Goal: Transaction & Acquisition: Purchase product/service

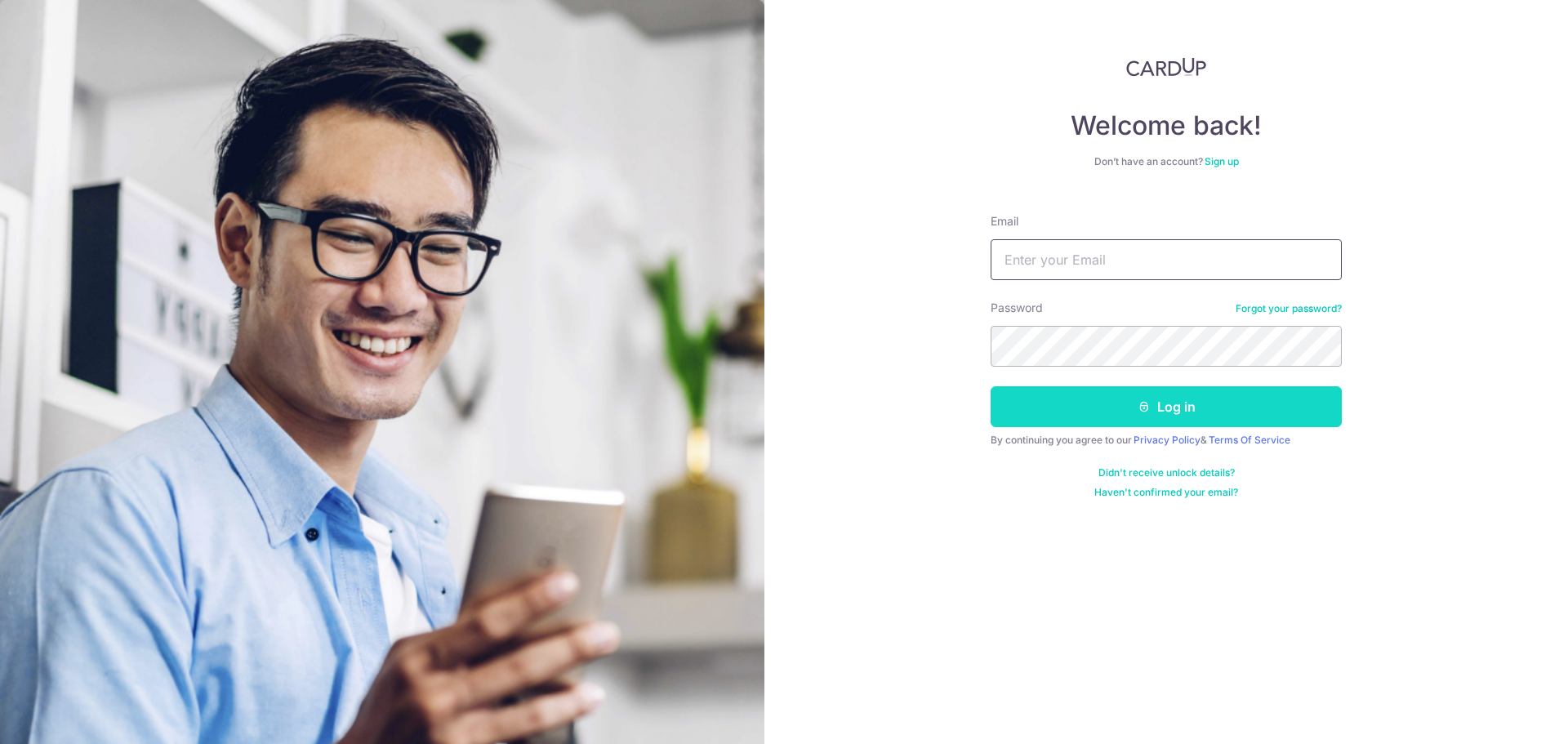
type input "[PERSON_NAME][EMAIL_ADDRESS][PERSON_NAME][DOMAIN_NAME]"
click at [1100, 401] on button "Log in" at bounding box center [1166, 406] width 351 height 41
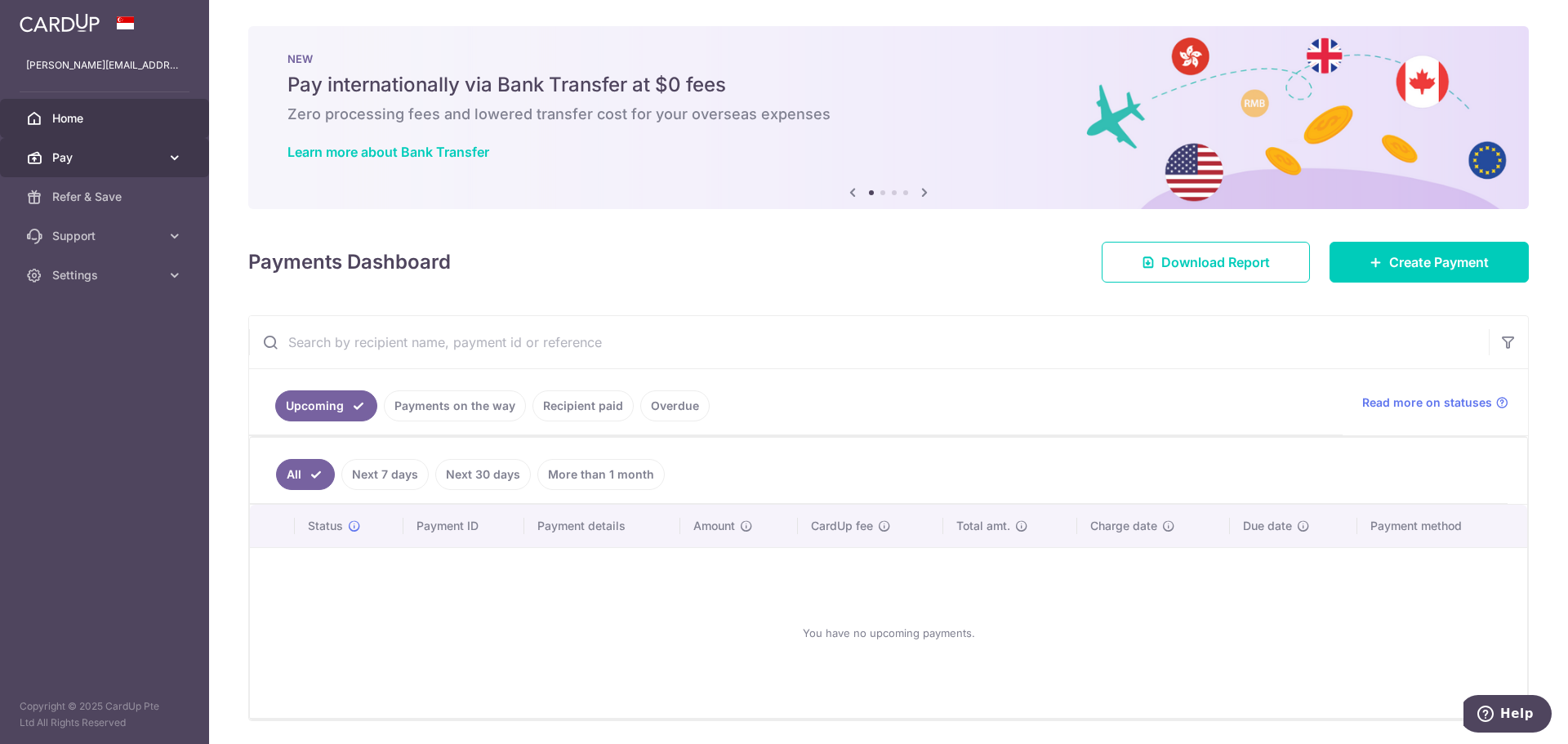
click at [130, 158] on span "Pay" at bounding box center [106, 157] width 107 height 16
click at [919, 191] on icon at bounding box center [924, 192] width 20 height 20
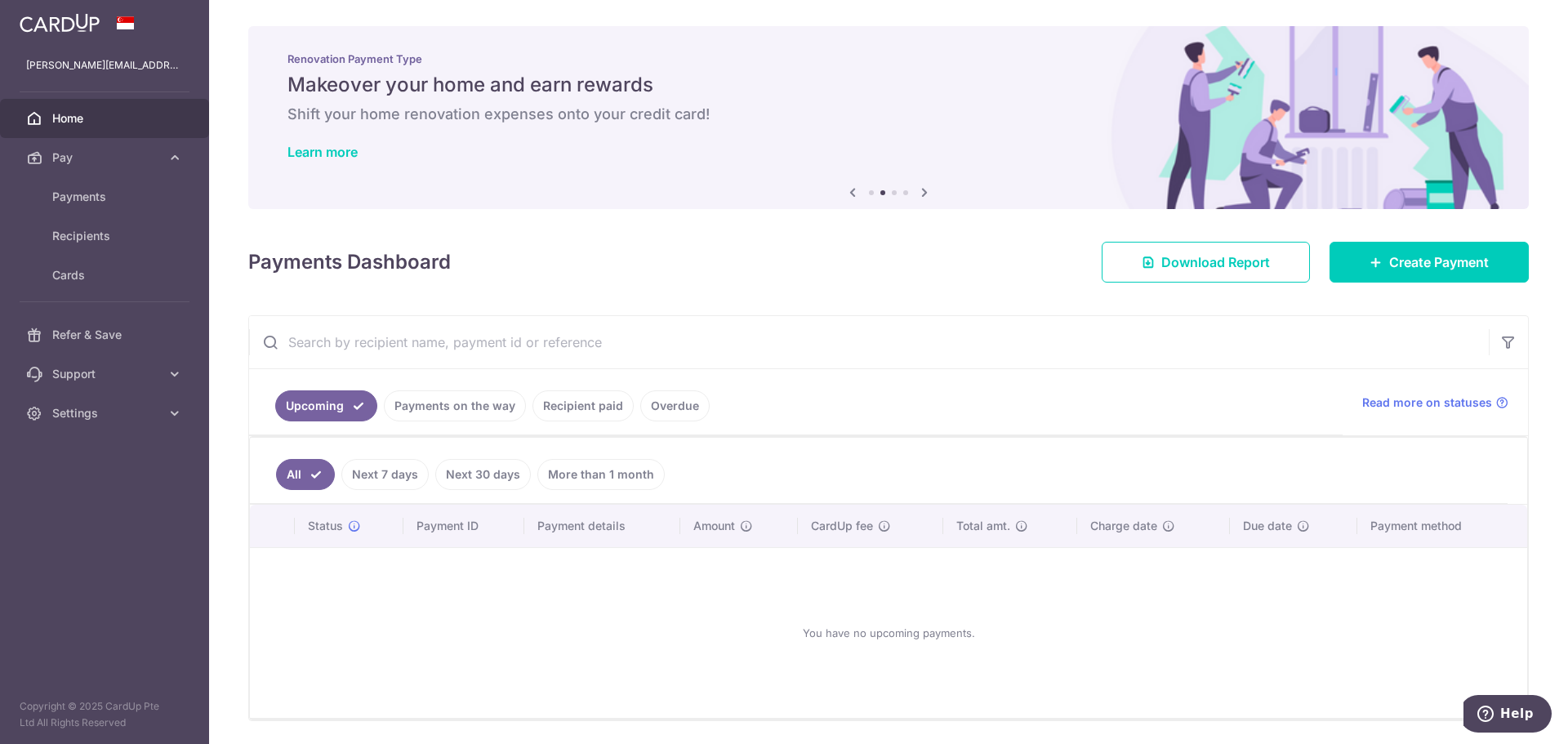
click at [918, 191] on icon at bounding box center [924, 192] width 20 height 20
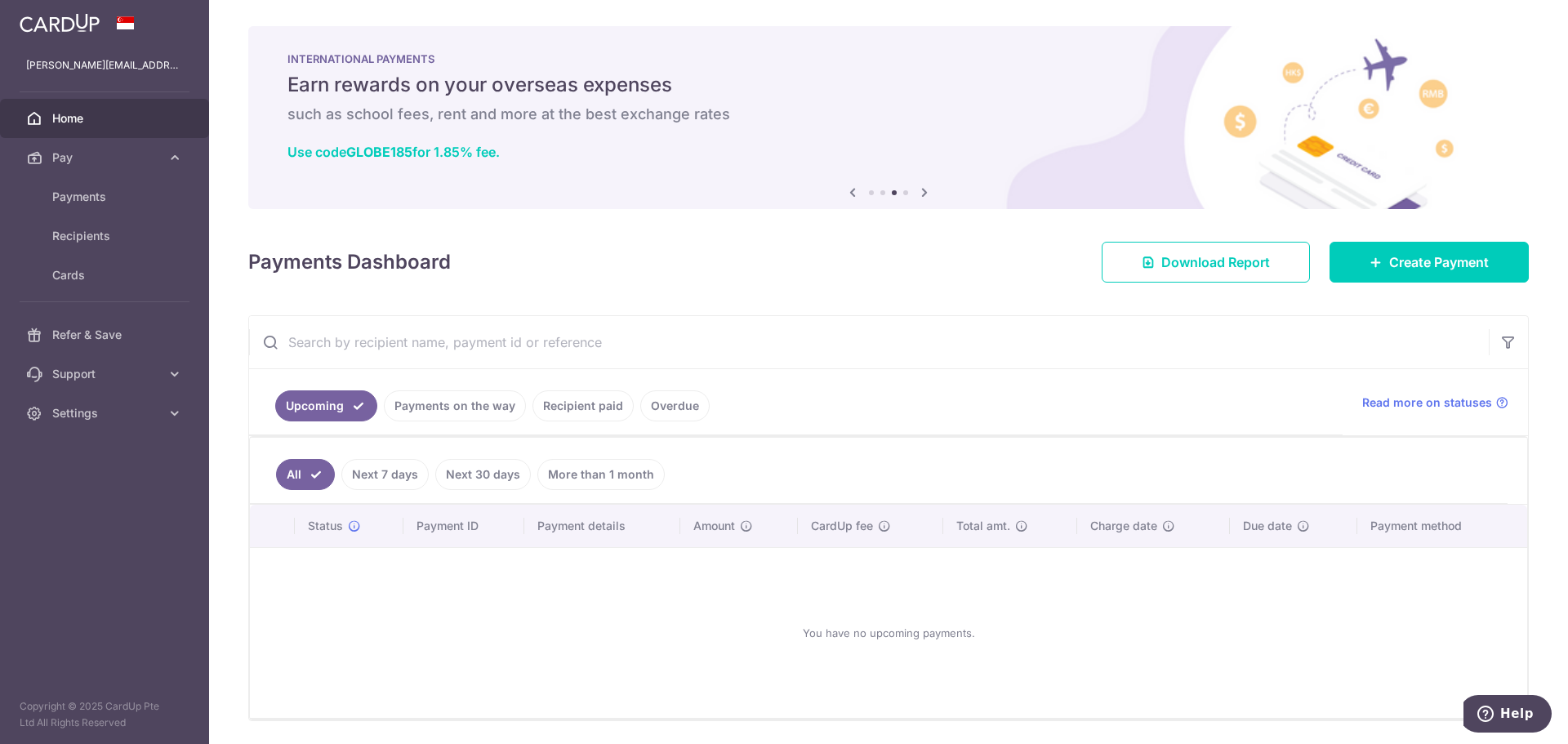
click at [918, 187] on icon at bounding box center [924, 192] width 20 height 20
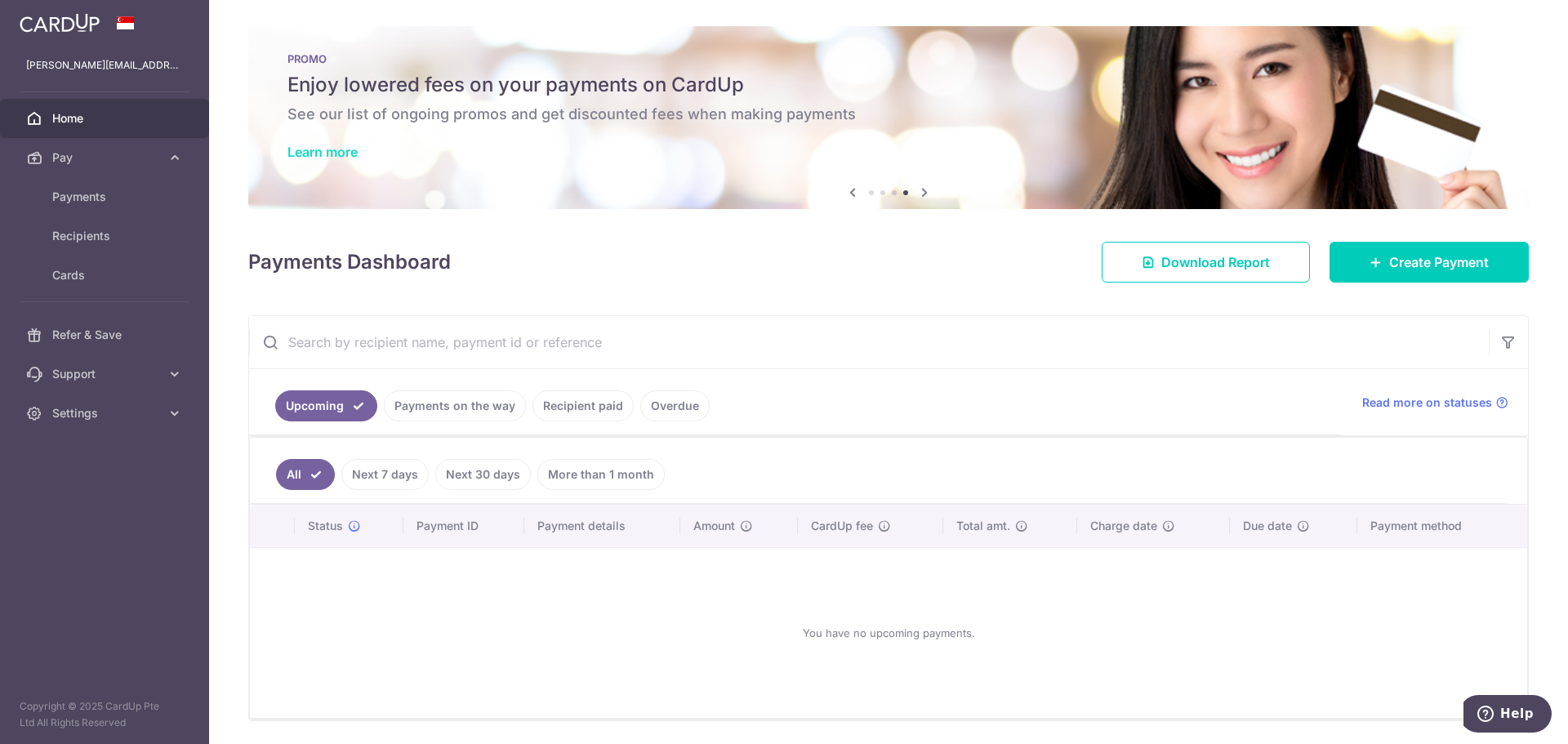
click at [316, 144] on link "Learn more" at bounding box center [322, 151] width 70 height 16
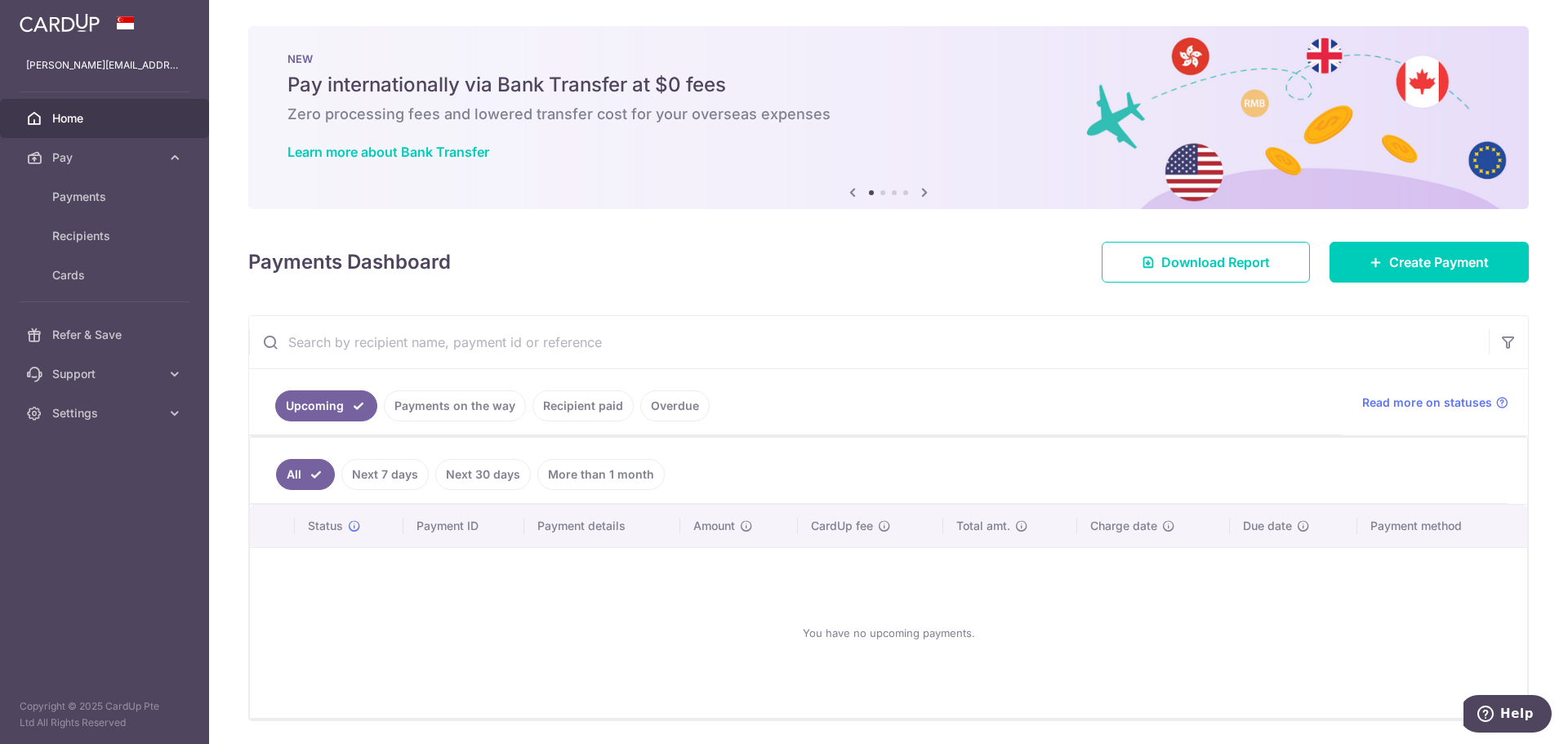
click at [920, 188] on icon at bounding box center [924, 192] width 20 height 20
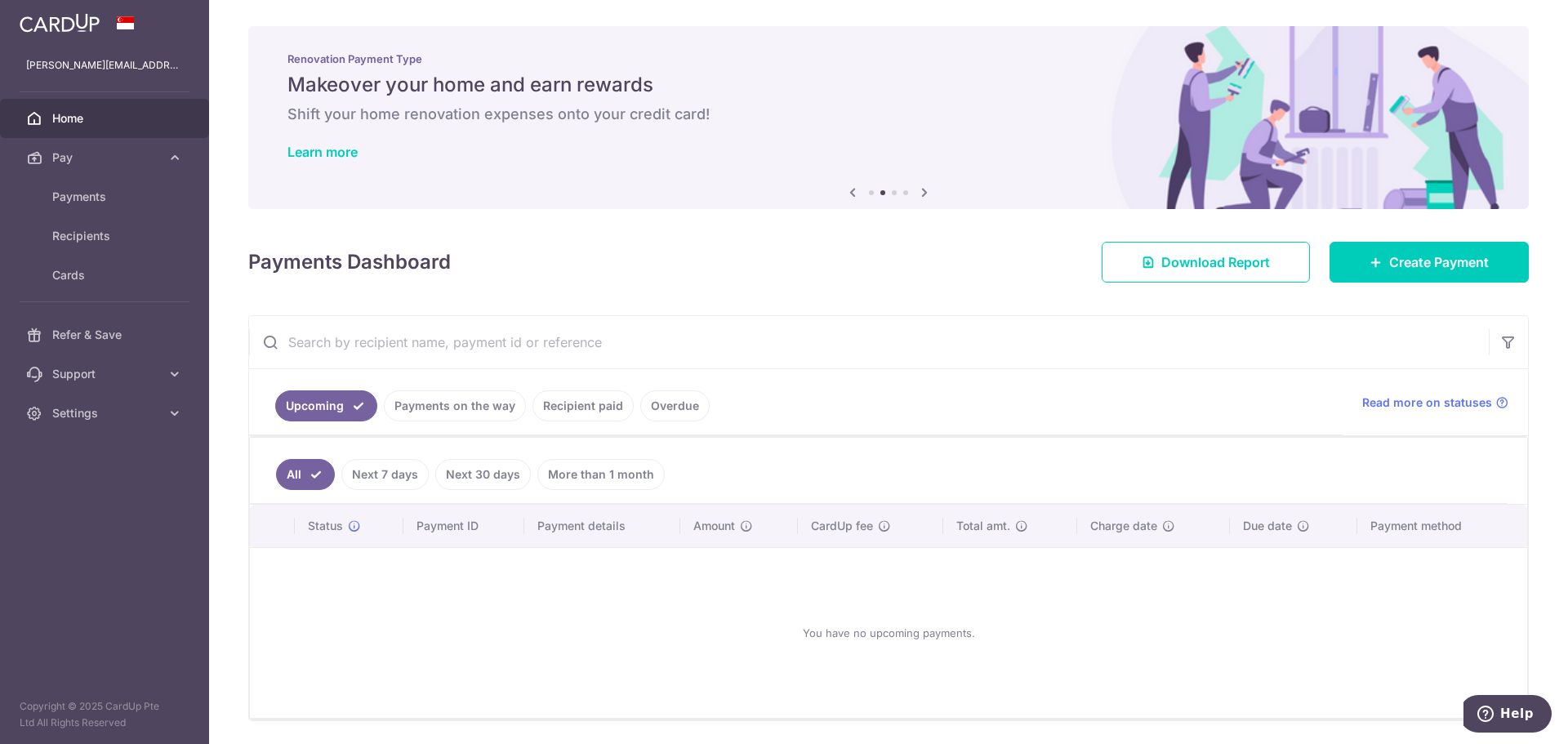
click at [922, 188] on icon at bounding box center [924, 192] width 20 height 20
click at [919, 190] on icon at bounding box center [924, 192] width 20 height 20
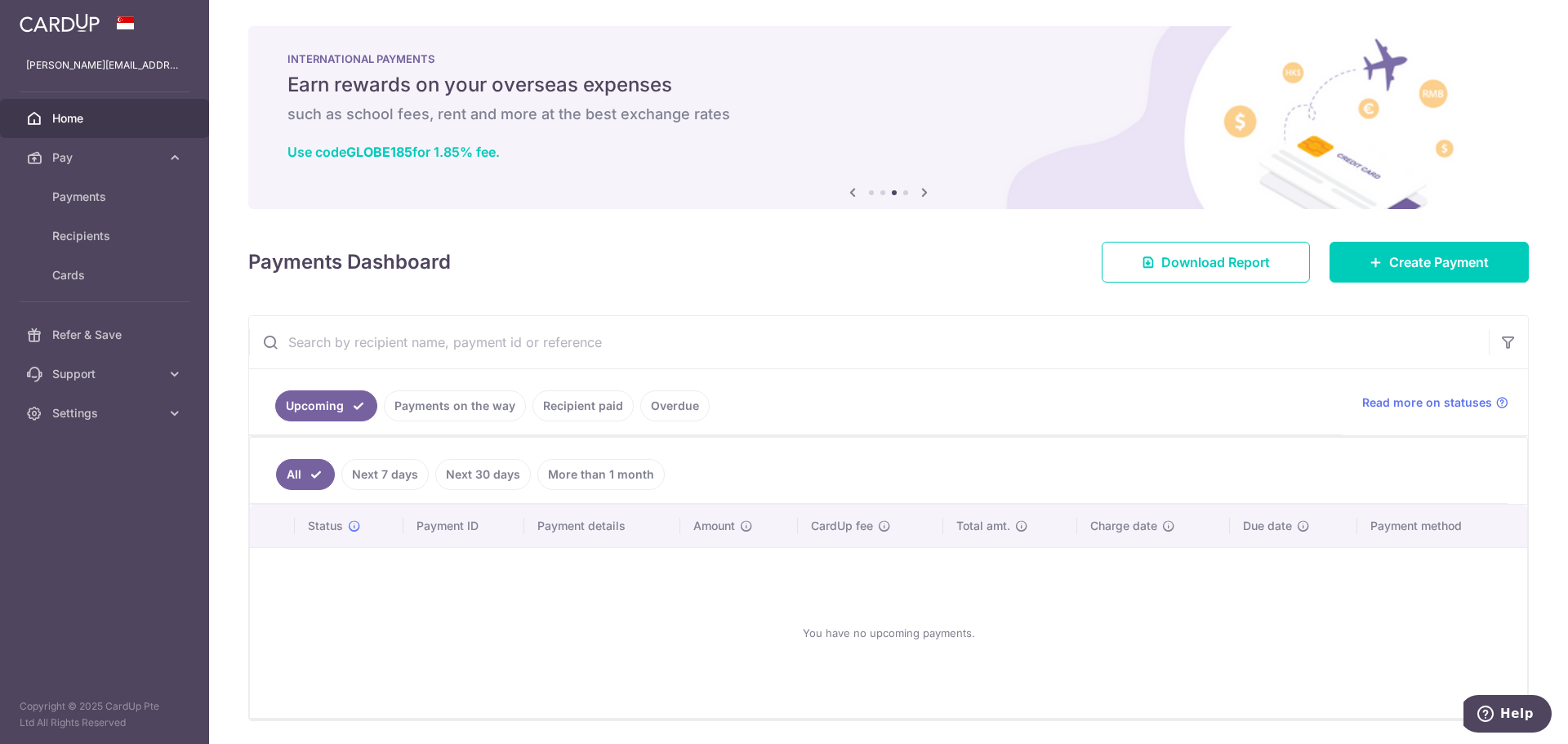
click at [923, 190] on icon at bounding box center [924, 192] width 20 height 20
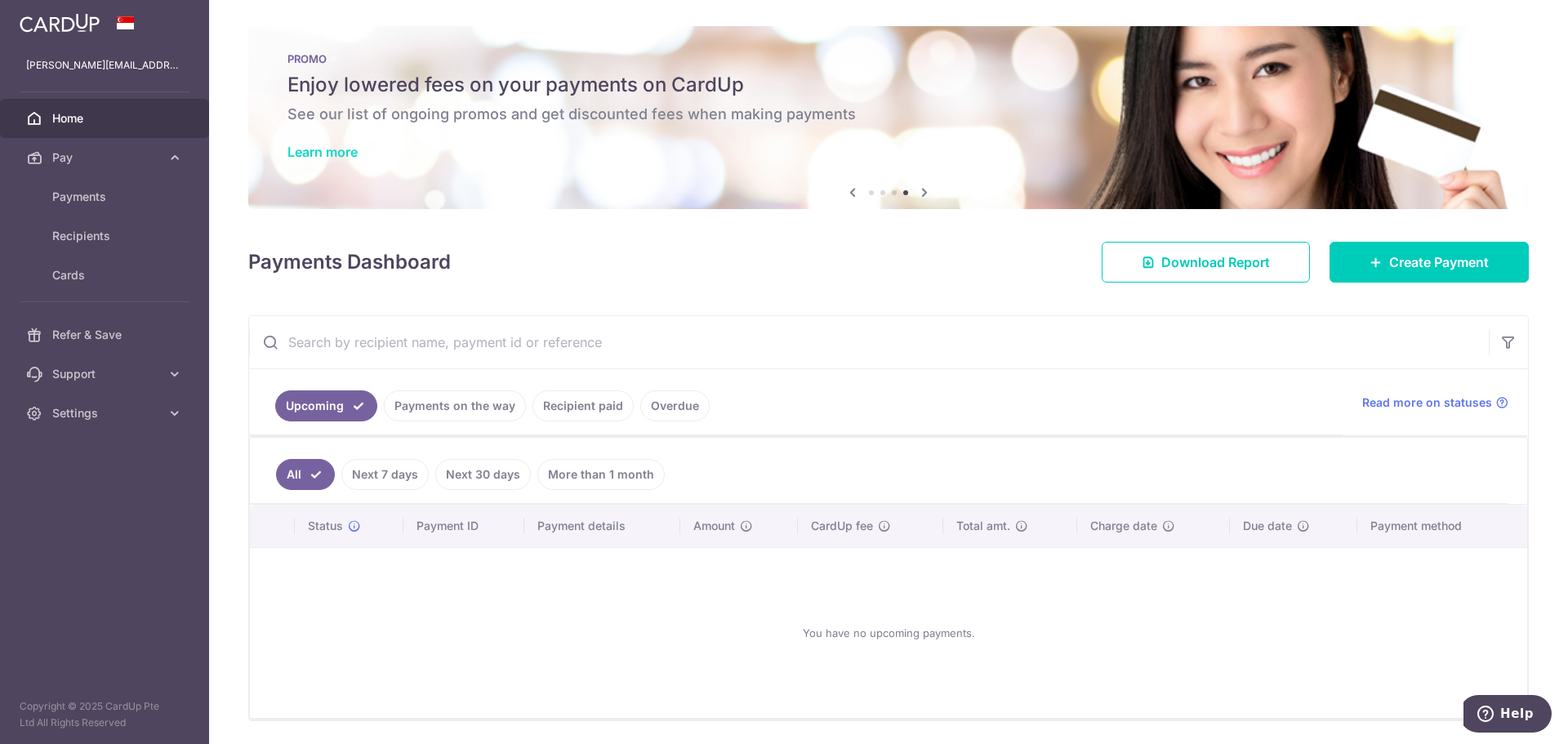
click at [321, 150] on link "Learn more" at bounding box center [322, 151] width 70 height 16
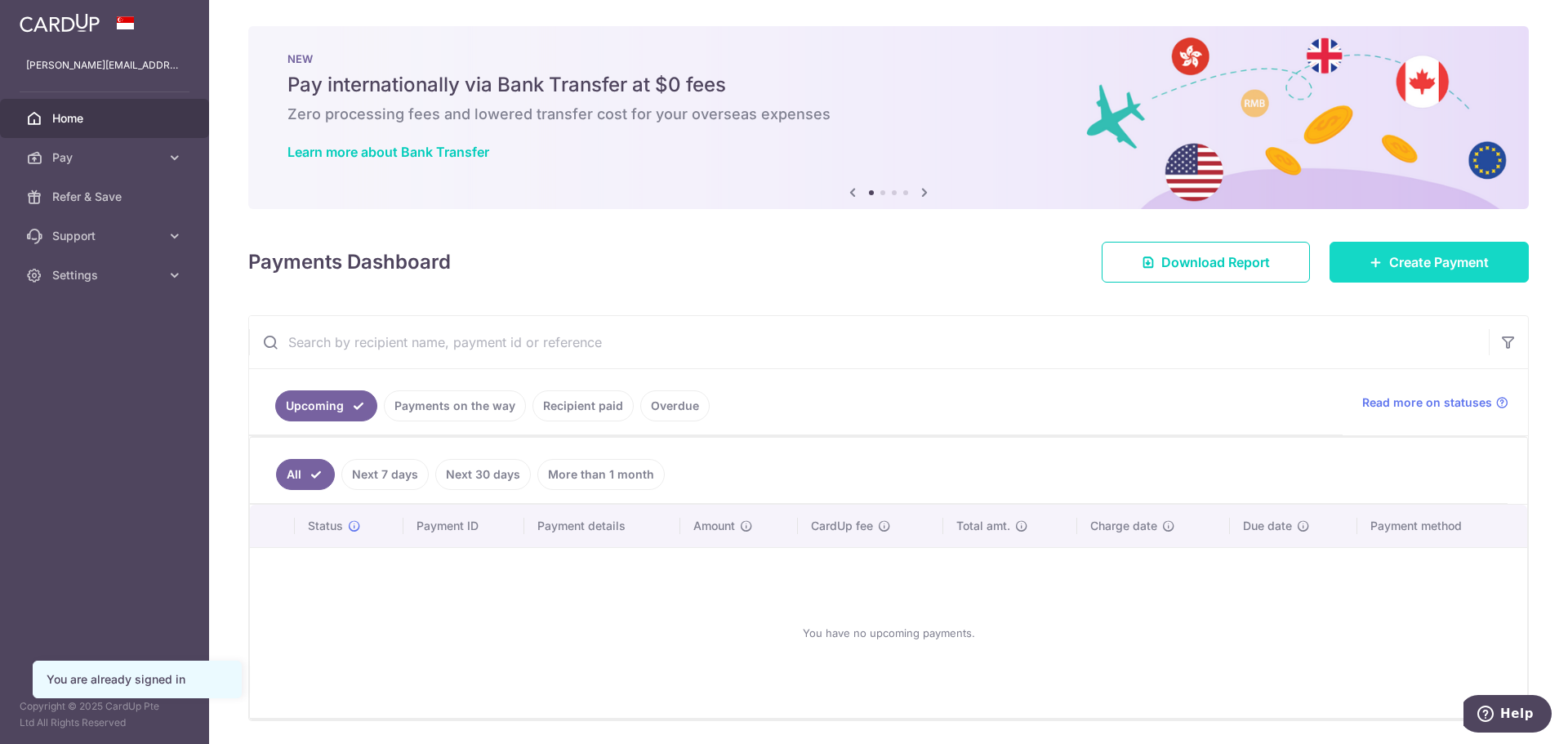
click at [1435, 264] on span "Create Payment" at bounding box center [1439, 262] width 100 height 20
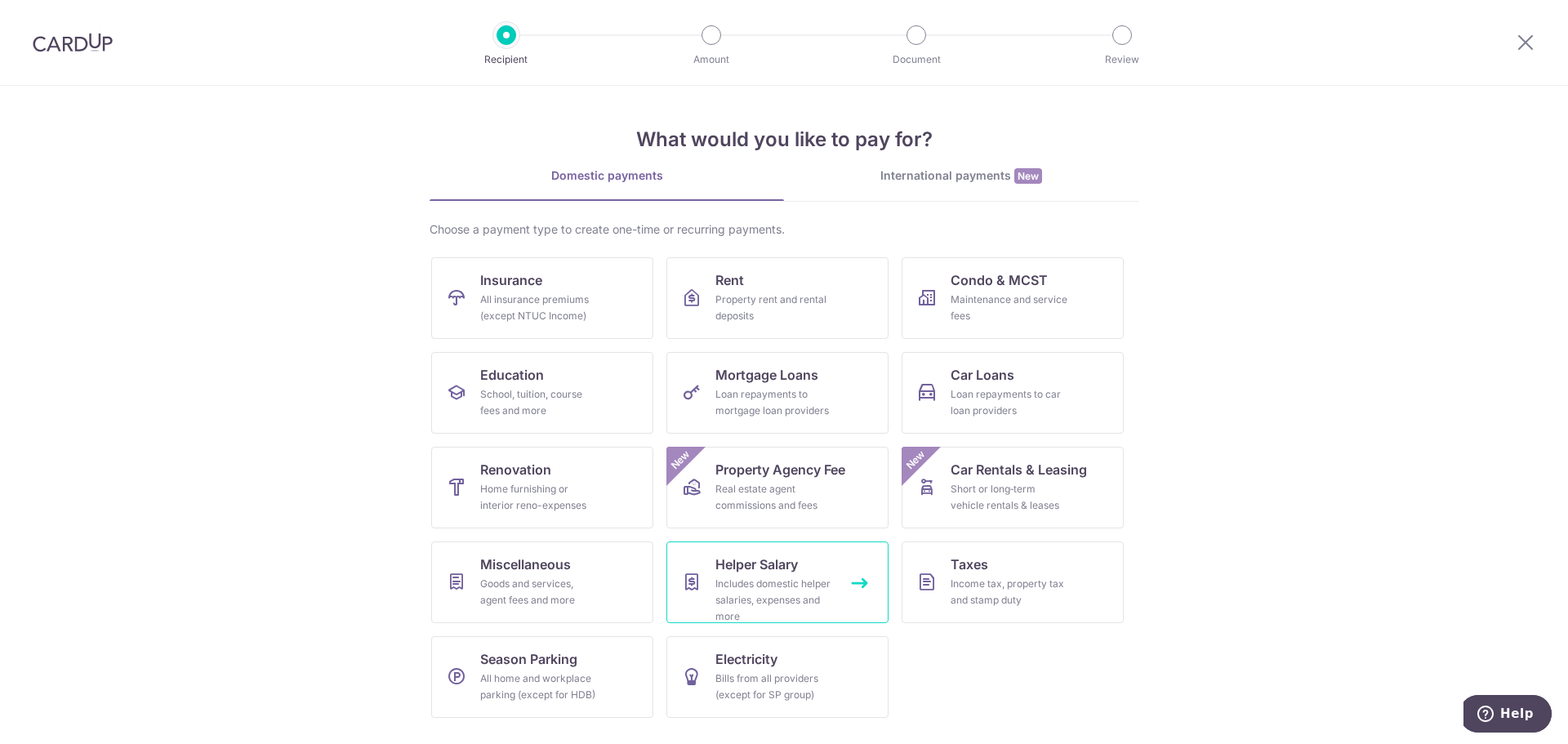
click at [758, 582] on div "Includes domestic helper salaries, expenses and more" at bounding box center [774, 601] width 118 height 49
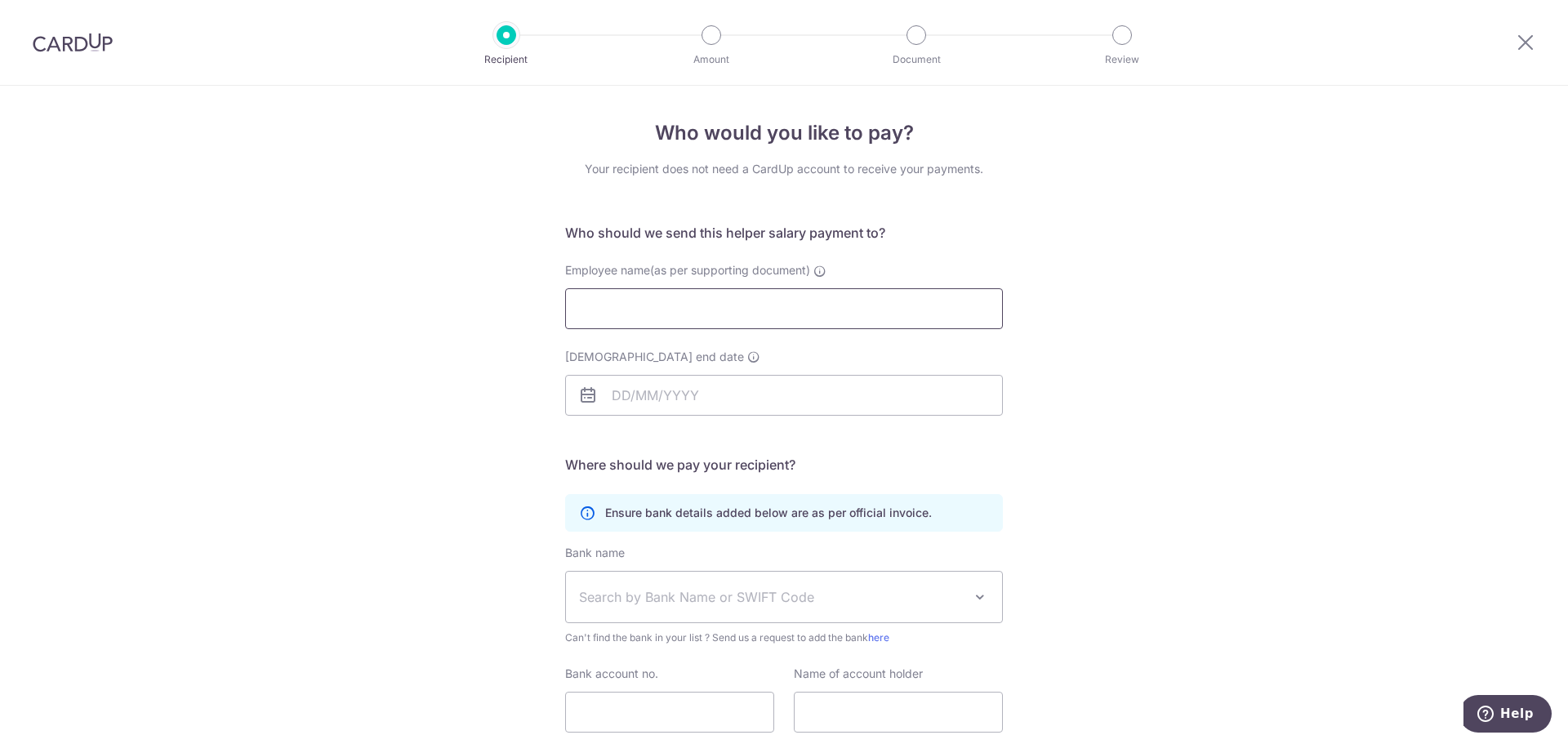
click at [675, 325] on input "Employee name(as per supporting document)" at bounding box center [784, 308] width 437 height 41
type input "[PERSON_NAME]"
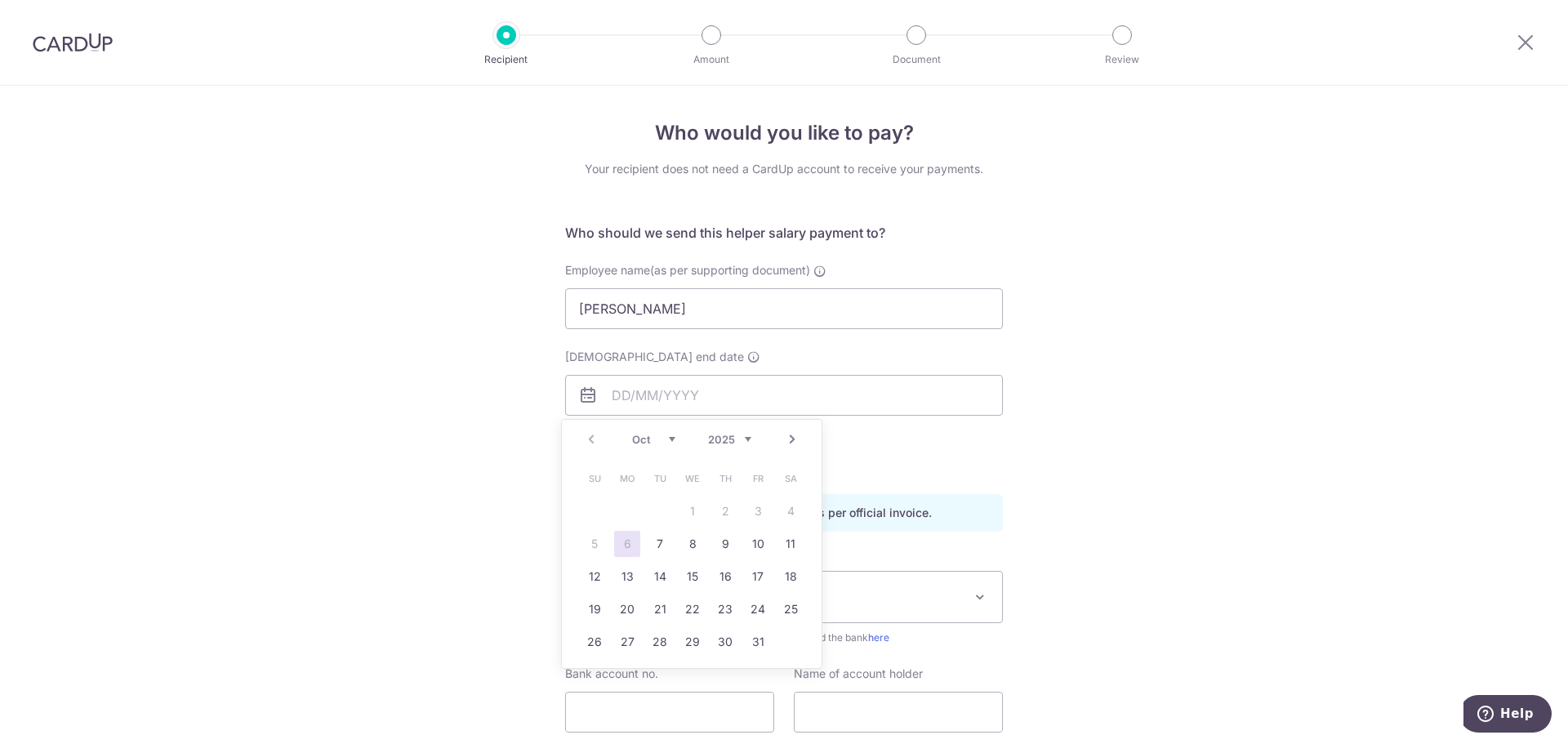
click at [746, 440] on select "2025 2026 2027 2028 2029 2030 2031 2032 2033 2034 2035" at bounding box center [730, 440] width 44 height 13
click at [590, 438] on link "Prev" at bounding box center [591, 440] width 20 height 20
click at [590, 438] on link "Prev" at bounding box center [591, 440] width 20 height 20
click at [726, 508] on link "5" at bounding box center [725, 511] width 26 height 26
type input "05/08/2027"
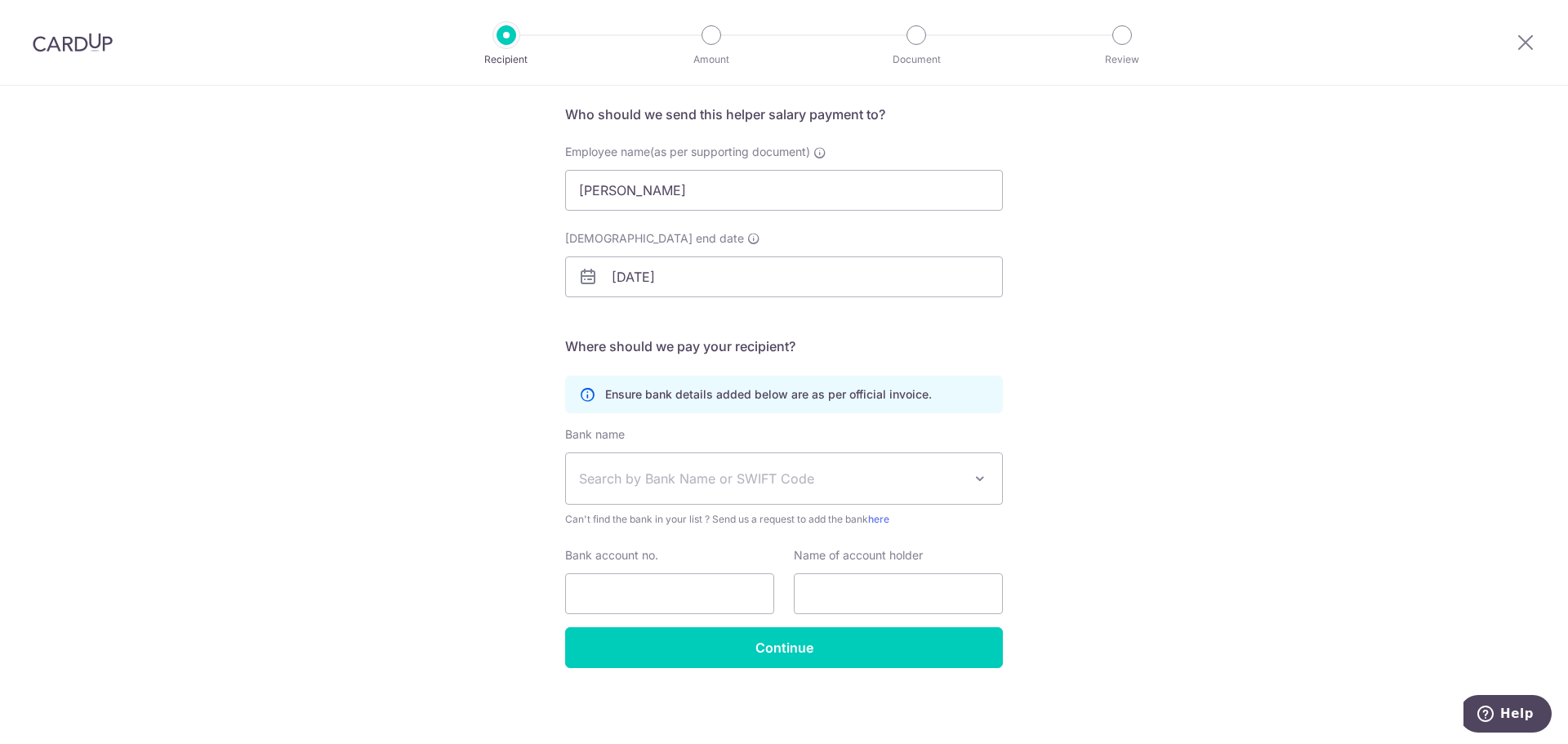
scroll to position [119, 0]
click at [623, 597] on input "Bank account no." at bounding box center [669, 593] width 209 height 41
drag, startPoint x: 891, startPoint y: 599, endPoint x: 907, endPoint y: 596, distance: 16.3
click at [893, 599] on input "text" at bounding box center [899, 593] width 209 height 41
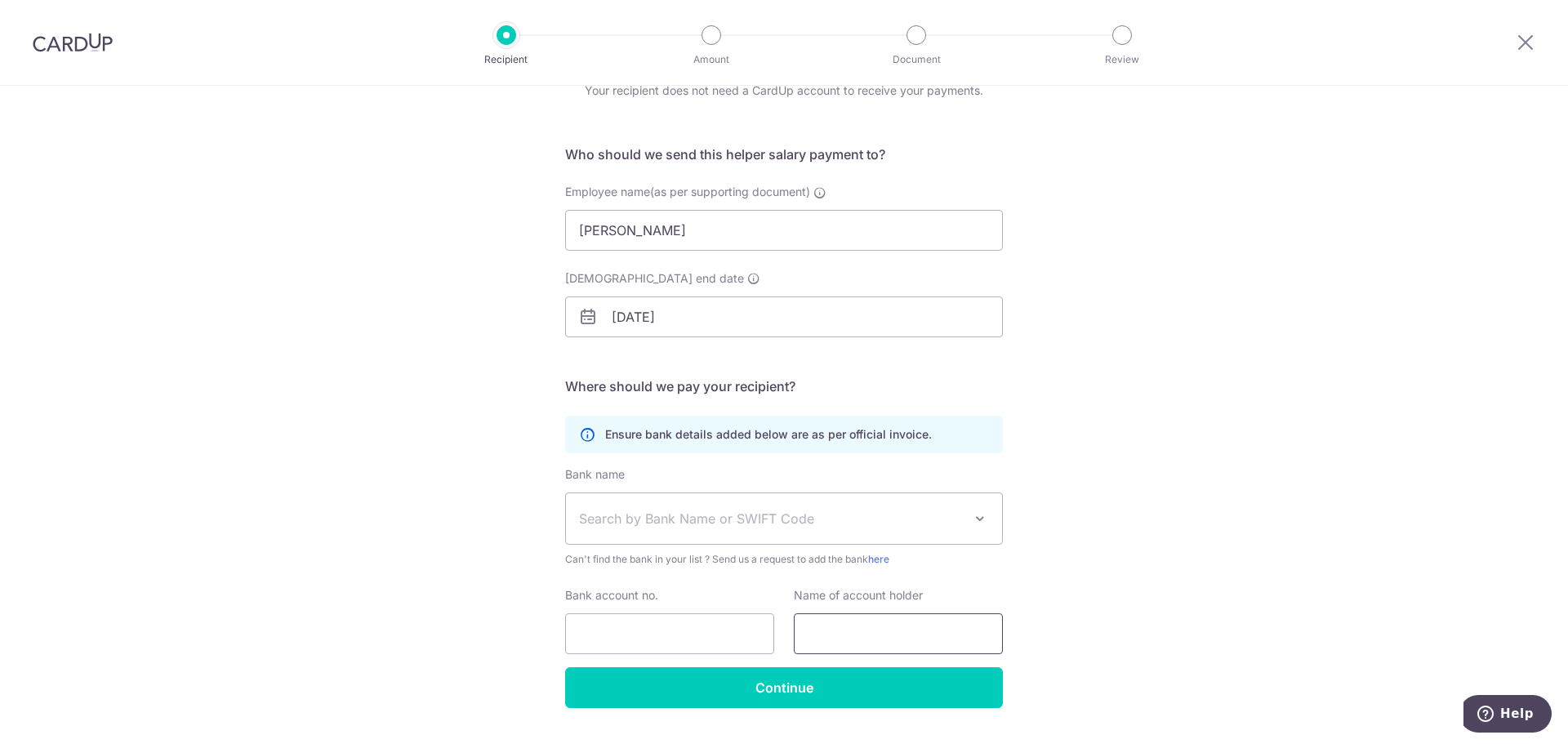
scroll to position [0, 0]
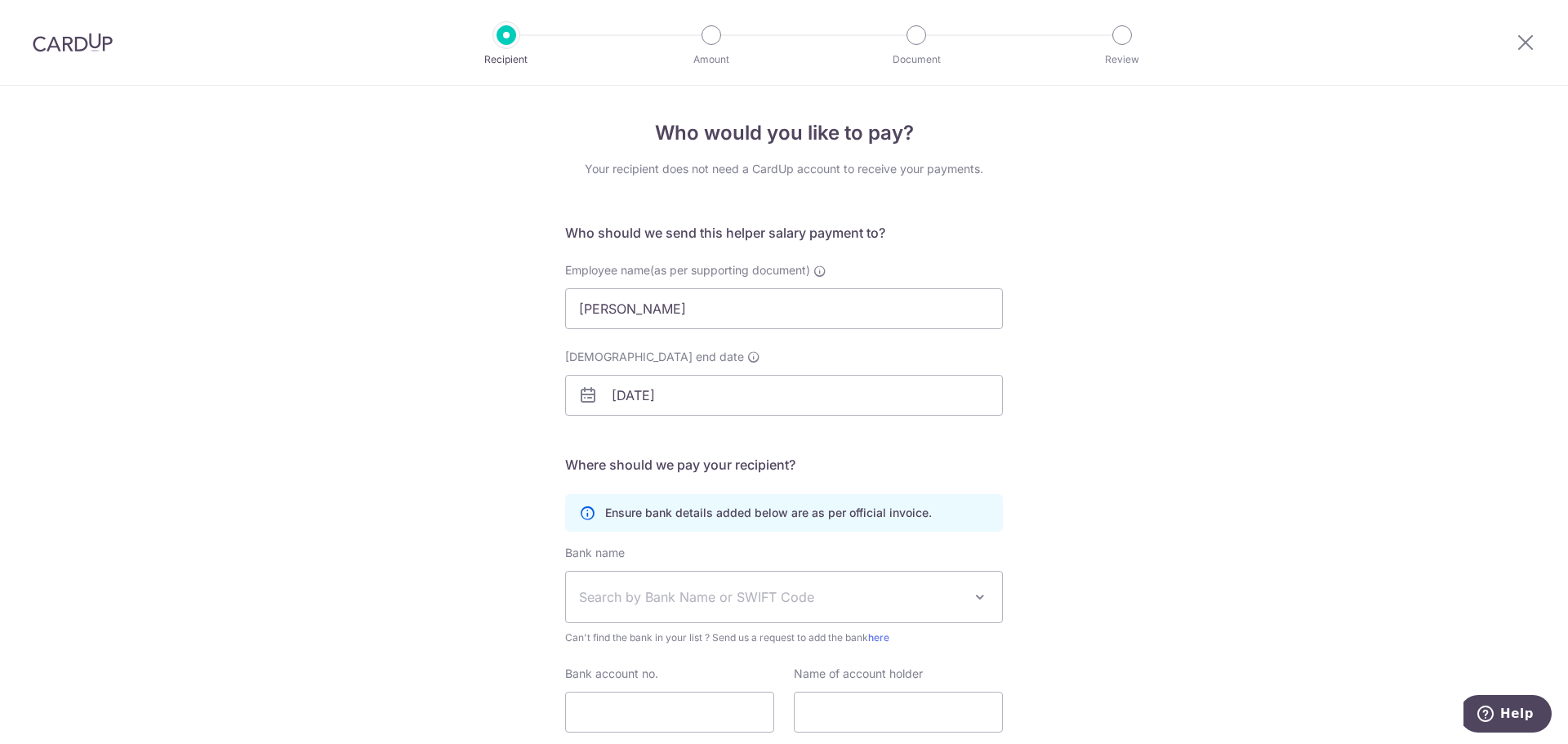
click at [87, 42] on img at bounding box center [72, 42] width 80 height 20
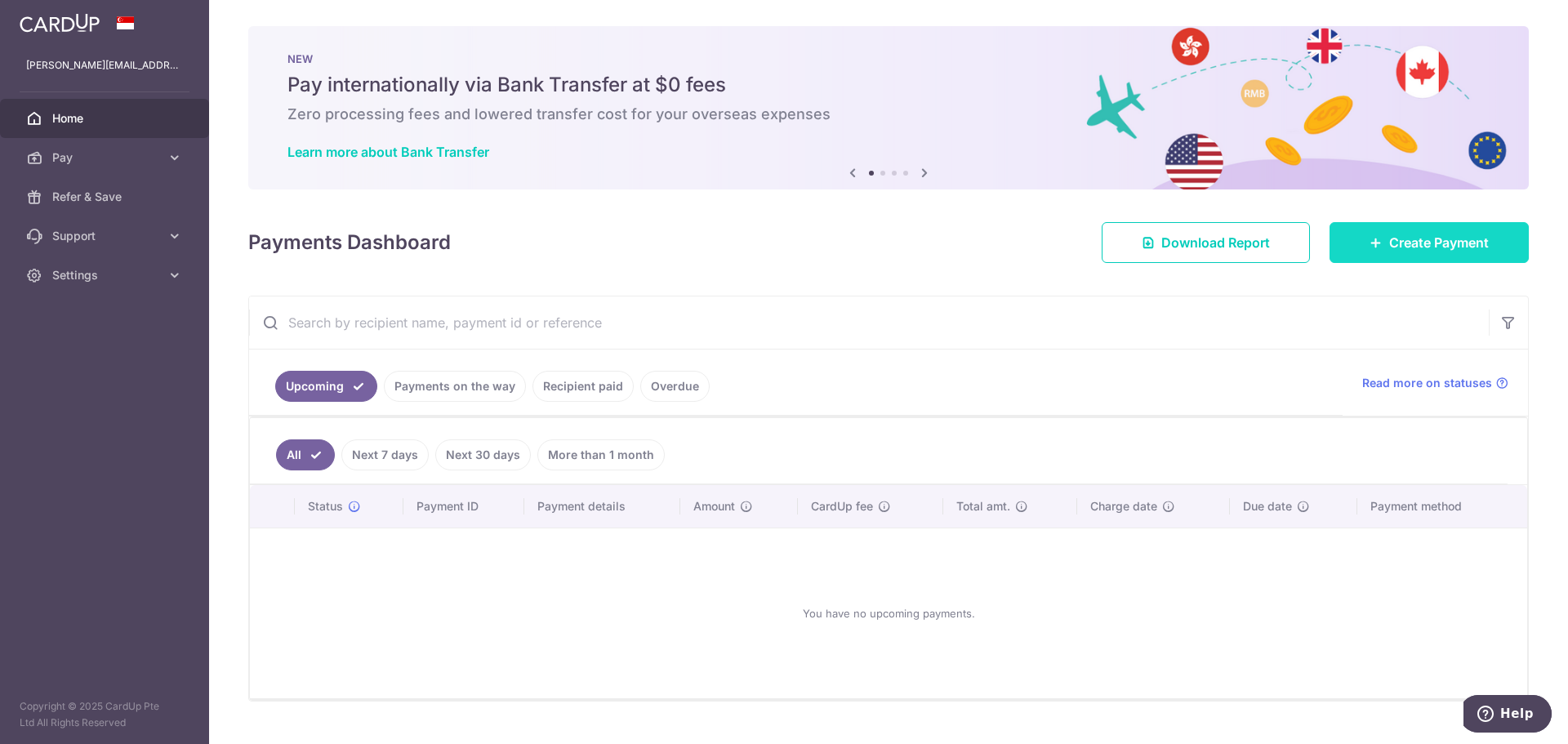
click at [1419, 240] on span "Create Payment" at bounding box center [1439, 243] width 100 height 20
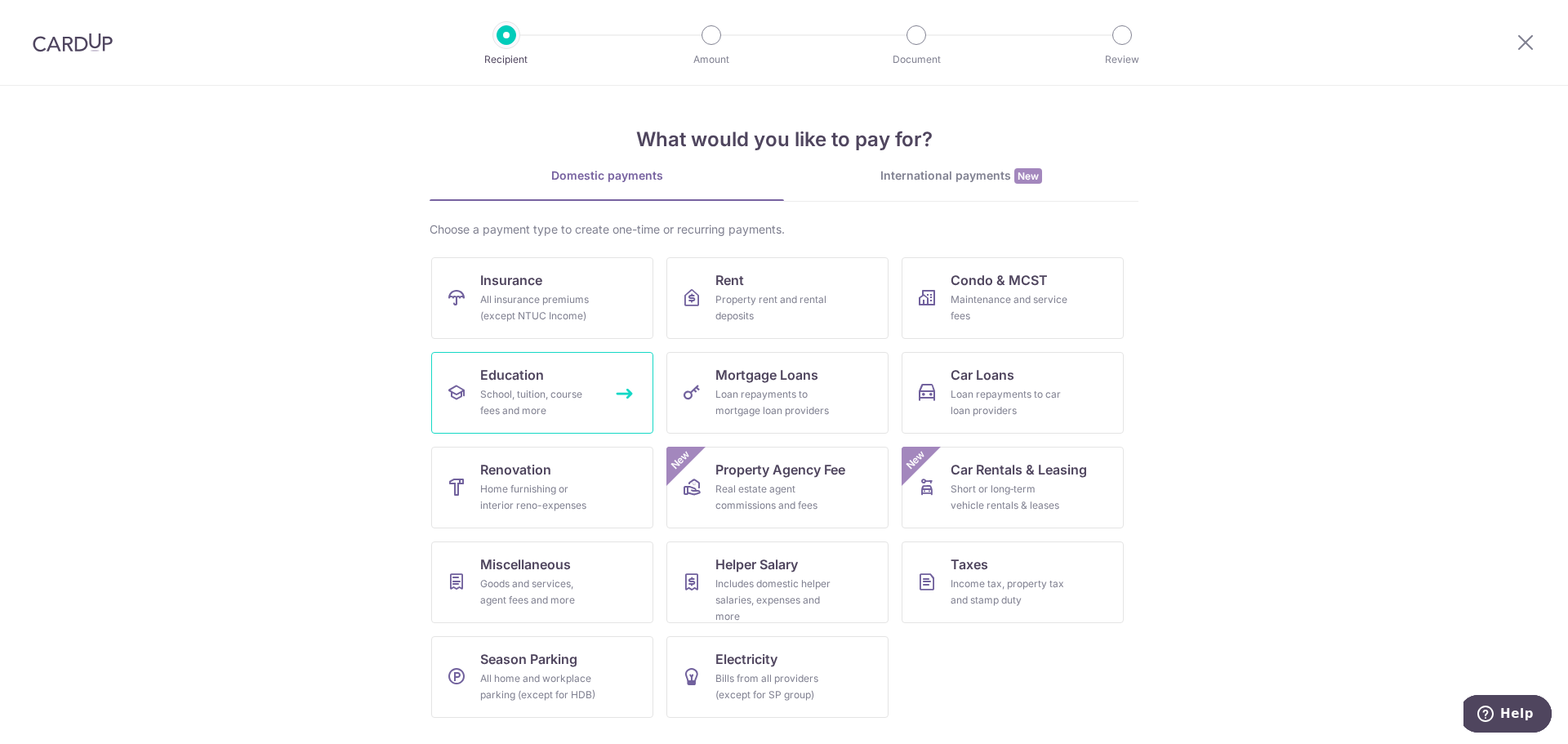
click at [540, 384] on span "Education" at bounding box center [512, 375] width 64 height 20
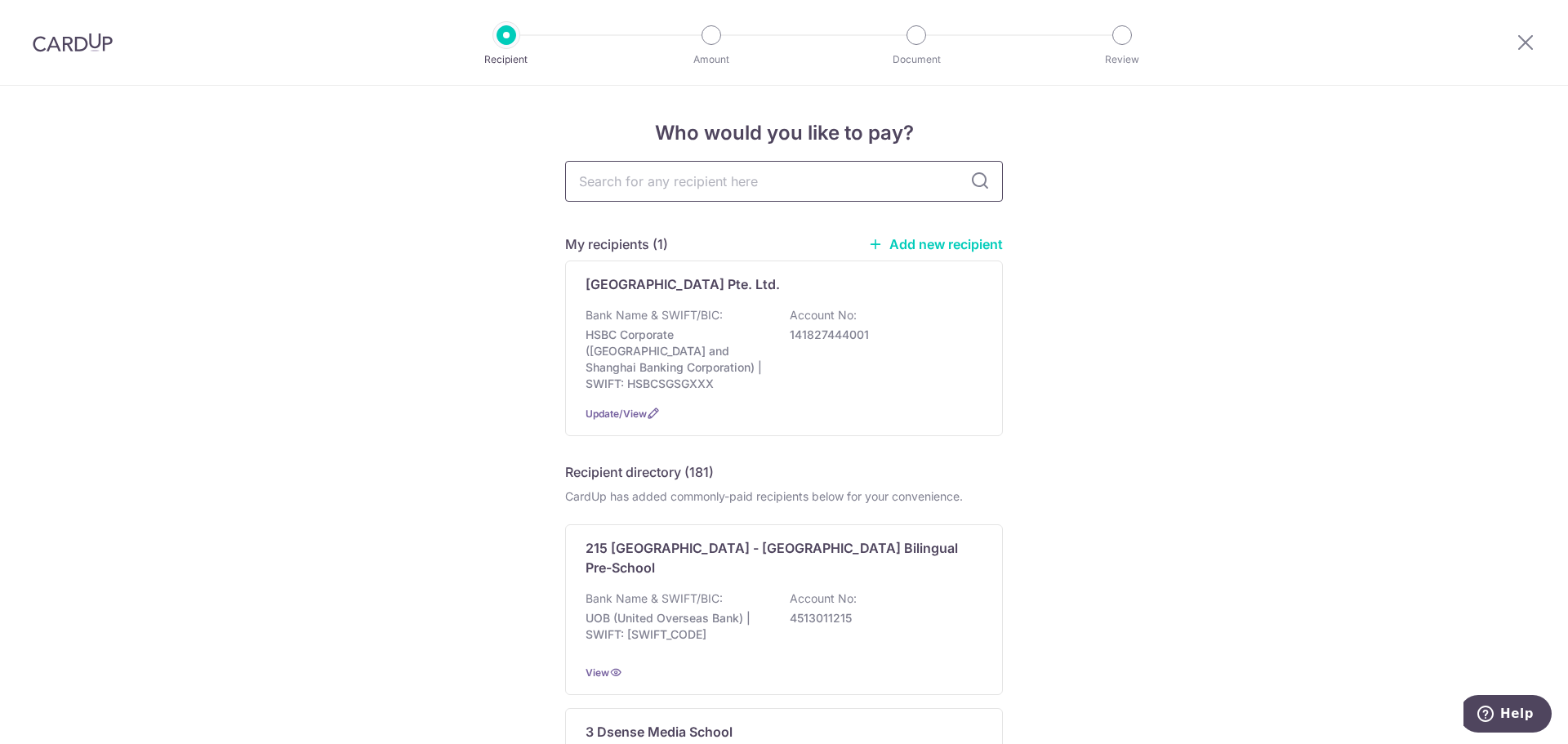
click at [675, 173] on input "text" at bounding box center [784, 181] width 437 height 41
type input "knightsbri"
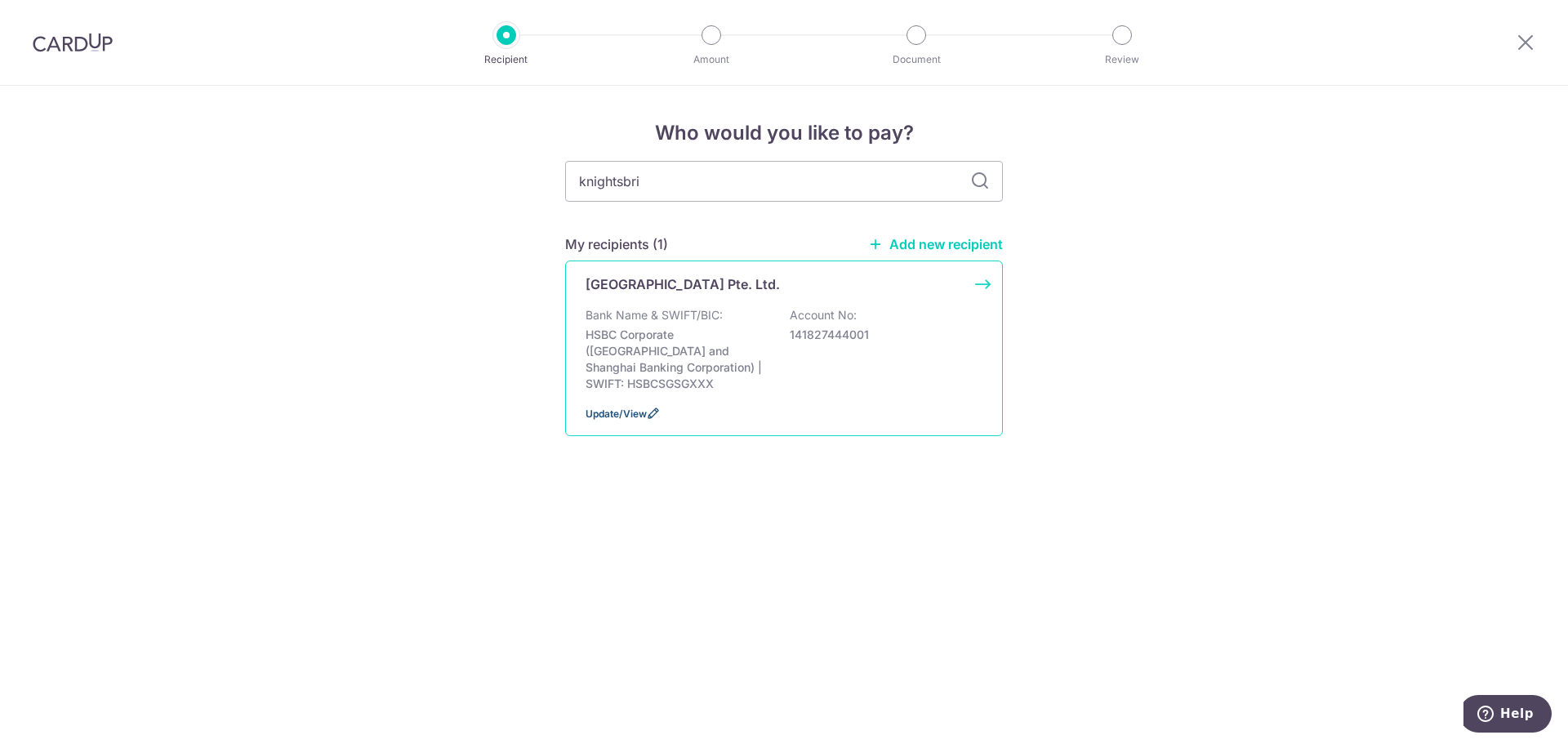
click at [628, 408] on span "Update/View" at bounding box center [616, 414] width 61 height 12
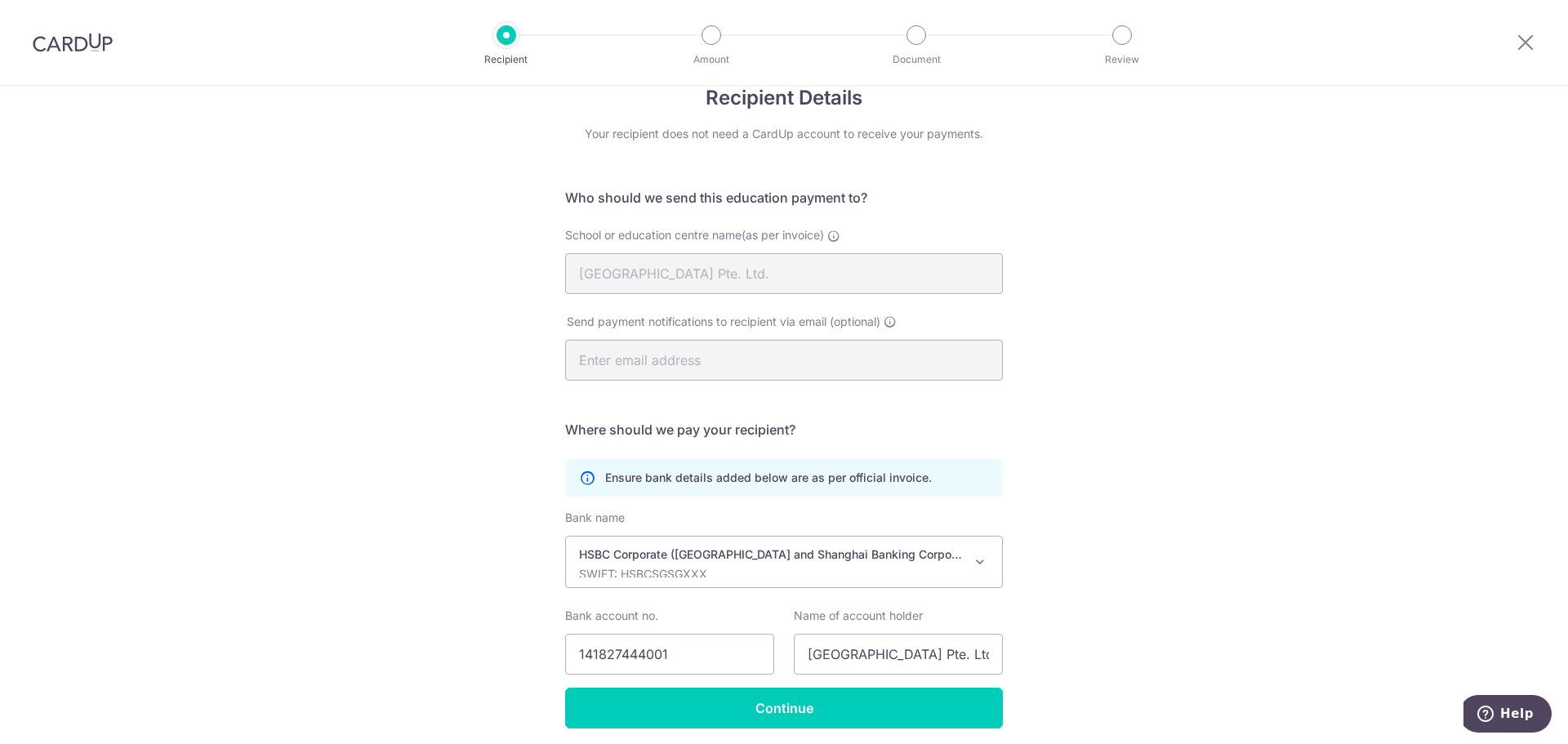
scroll to position [96, 0]
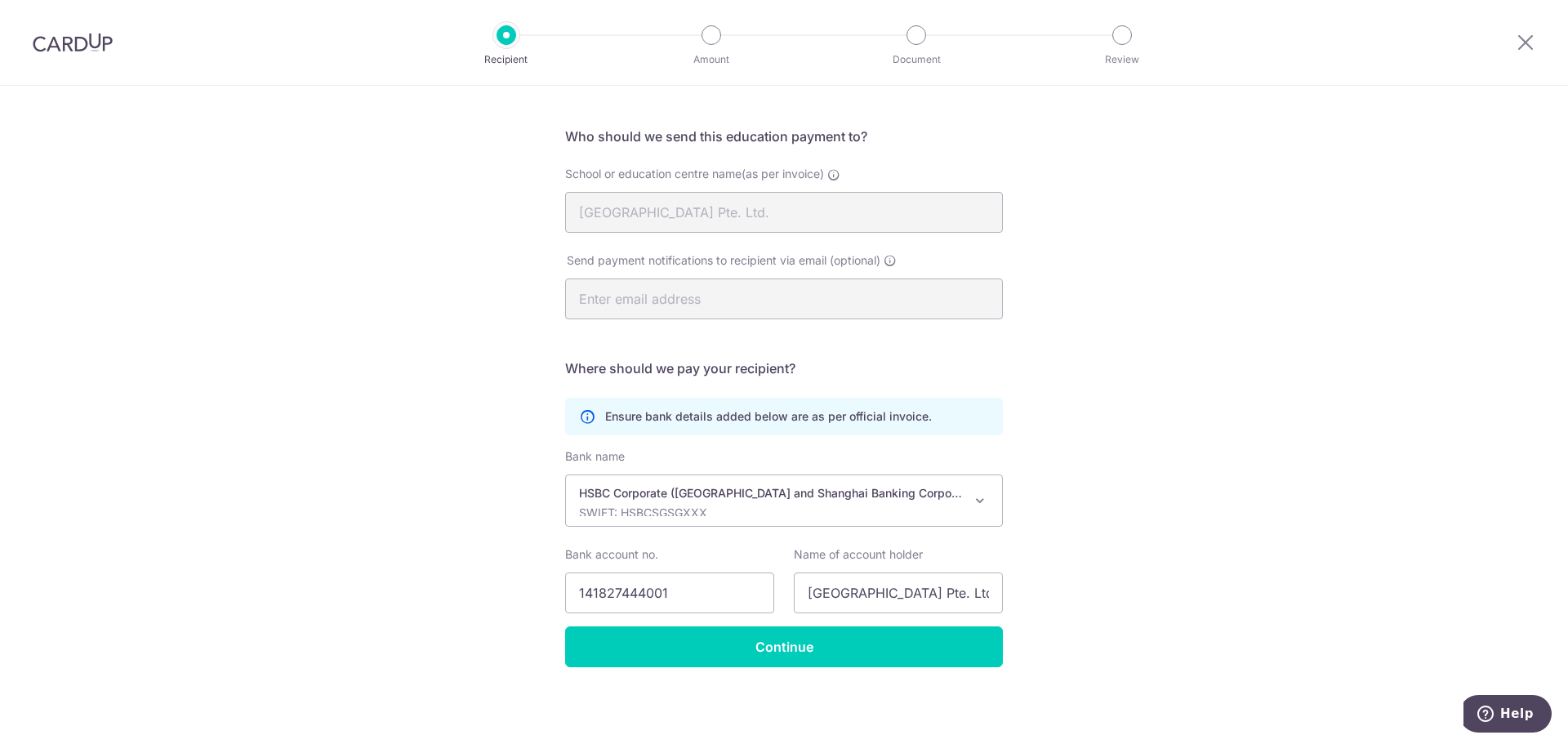
click at [978, 495] on span at bounding box center [979, 500] width 20 height 20
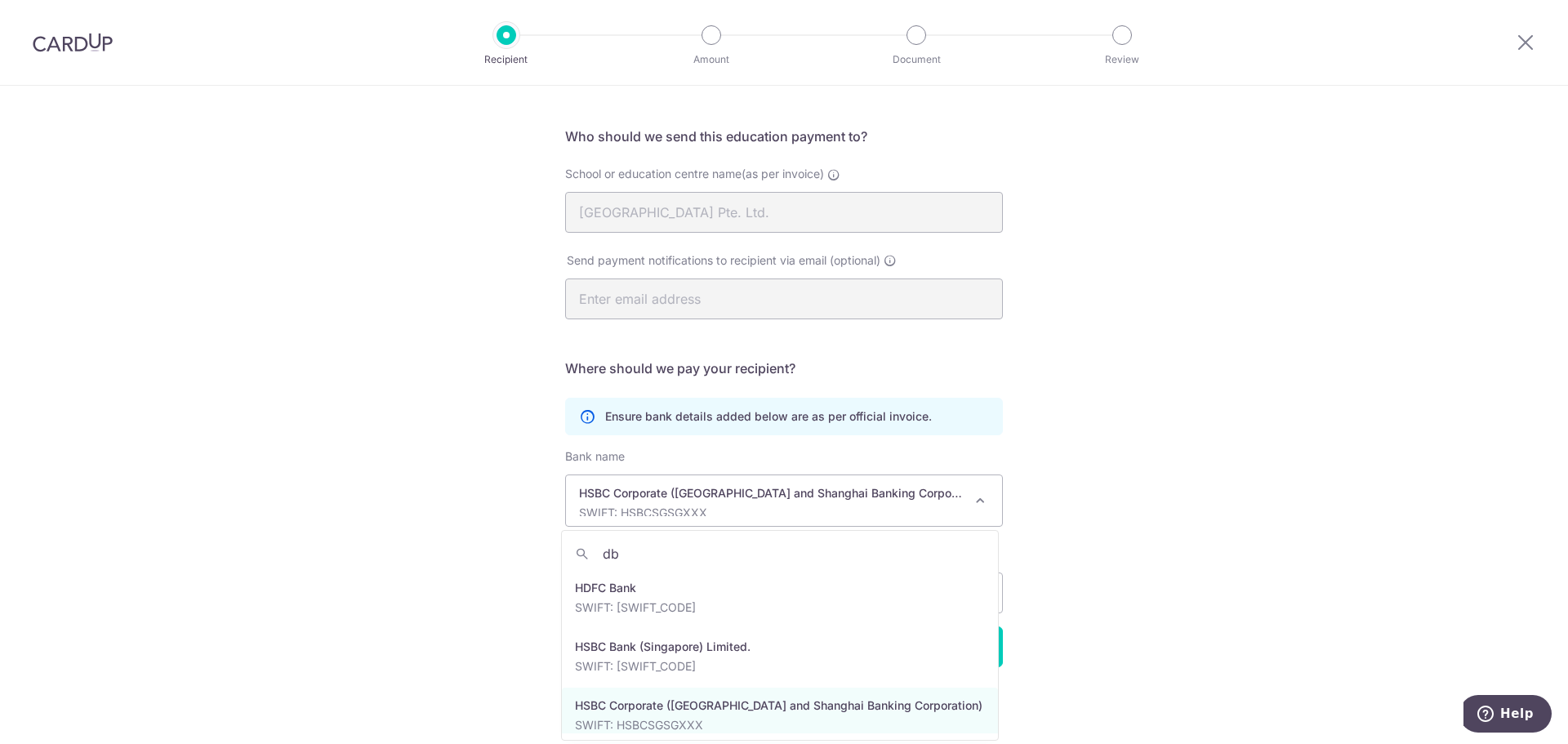
scroll to position [0, 0]
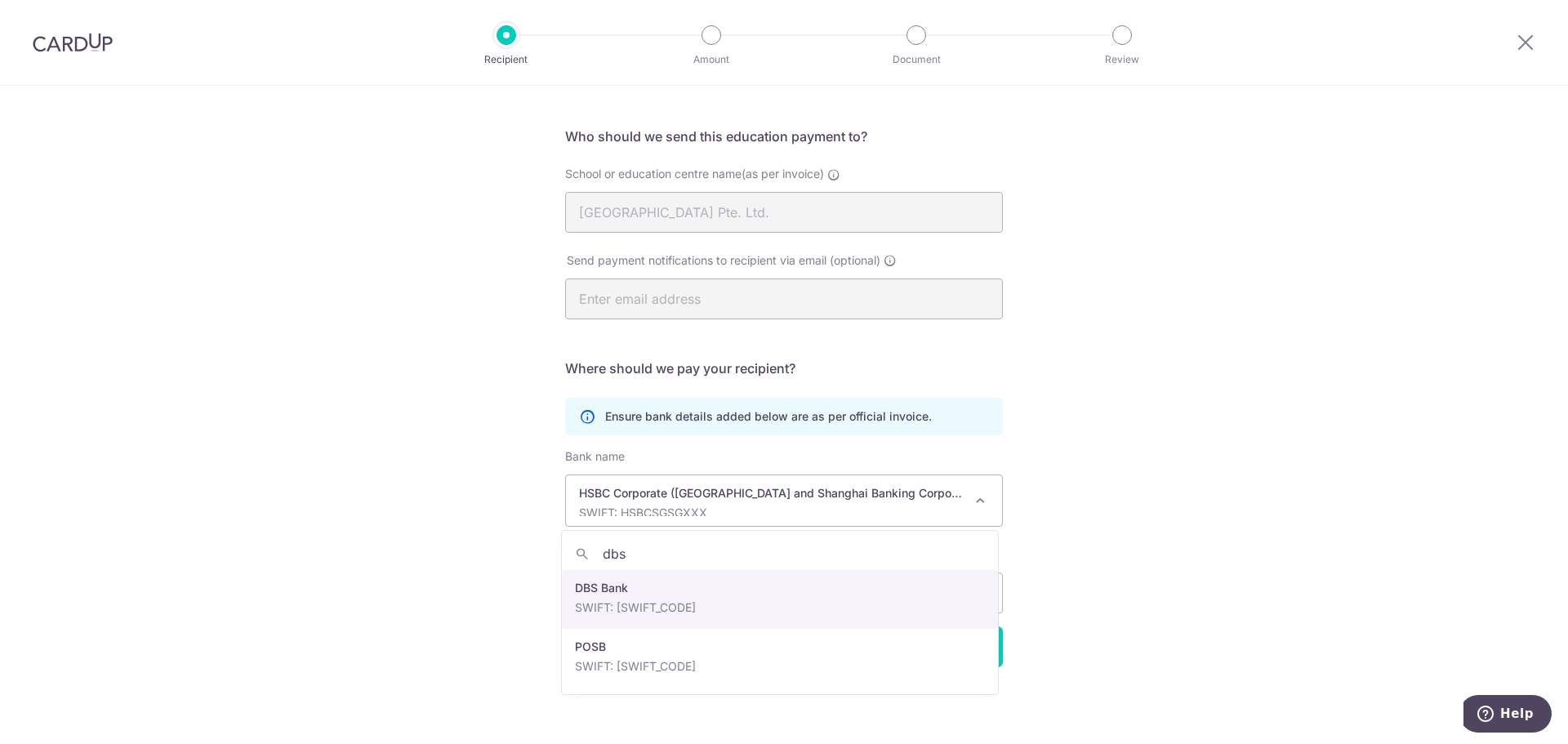
type input "dbs"
select select "6"
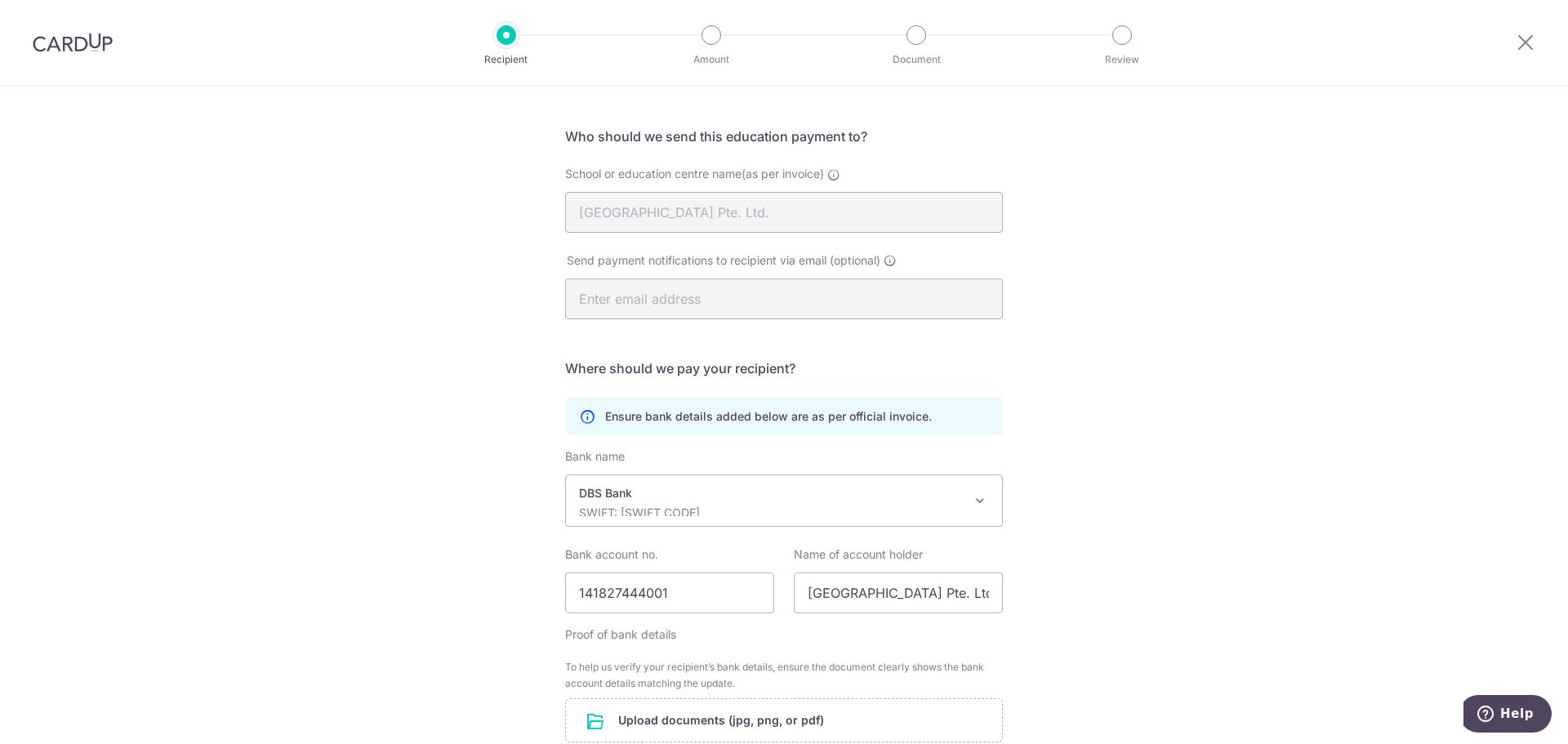
click at [1187, 541] on div "Recipient Details Your recipient does not need a CardUp account to receive your…" at bounding box center [784, 459] width 1568 height 938
drag, startPoint x: 663, startPoint y: 590, endPoint x: 529, endPoint y: 607, distance: 135.1
click at [529, 607] on div "Recipient Details Your recipient does not need a CardUp account to receive your…" at bounding box center [784, 459] width 1568 height 938
paste input "0721254522"
type input "0721254522"
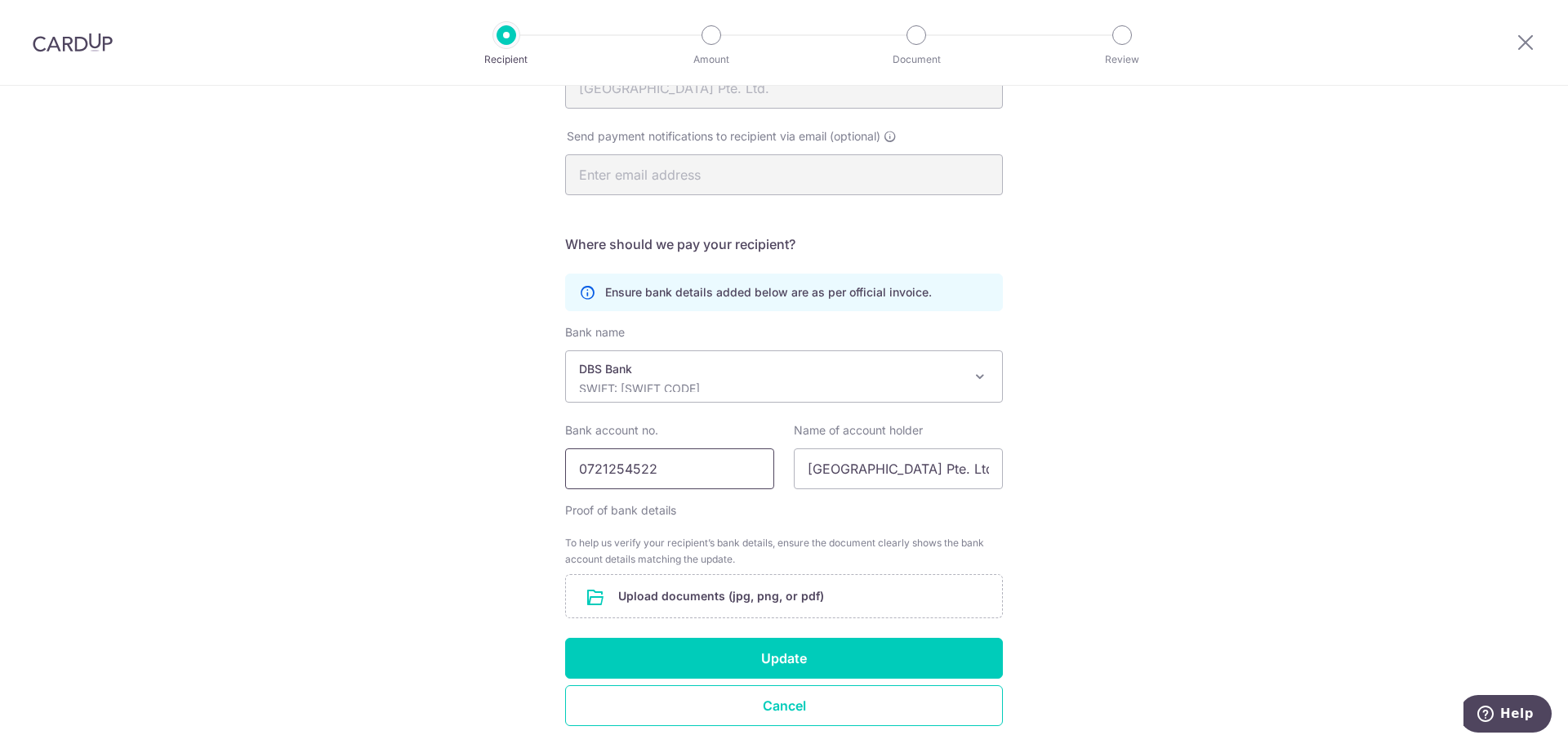
scroll to position [260, 0]
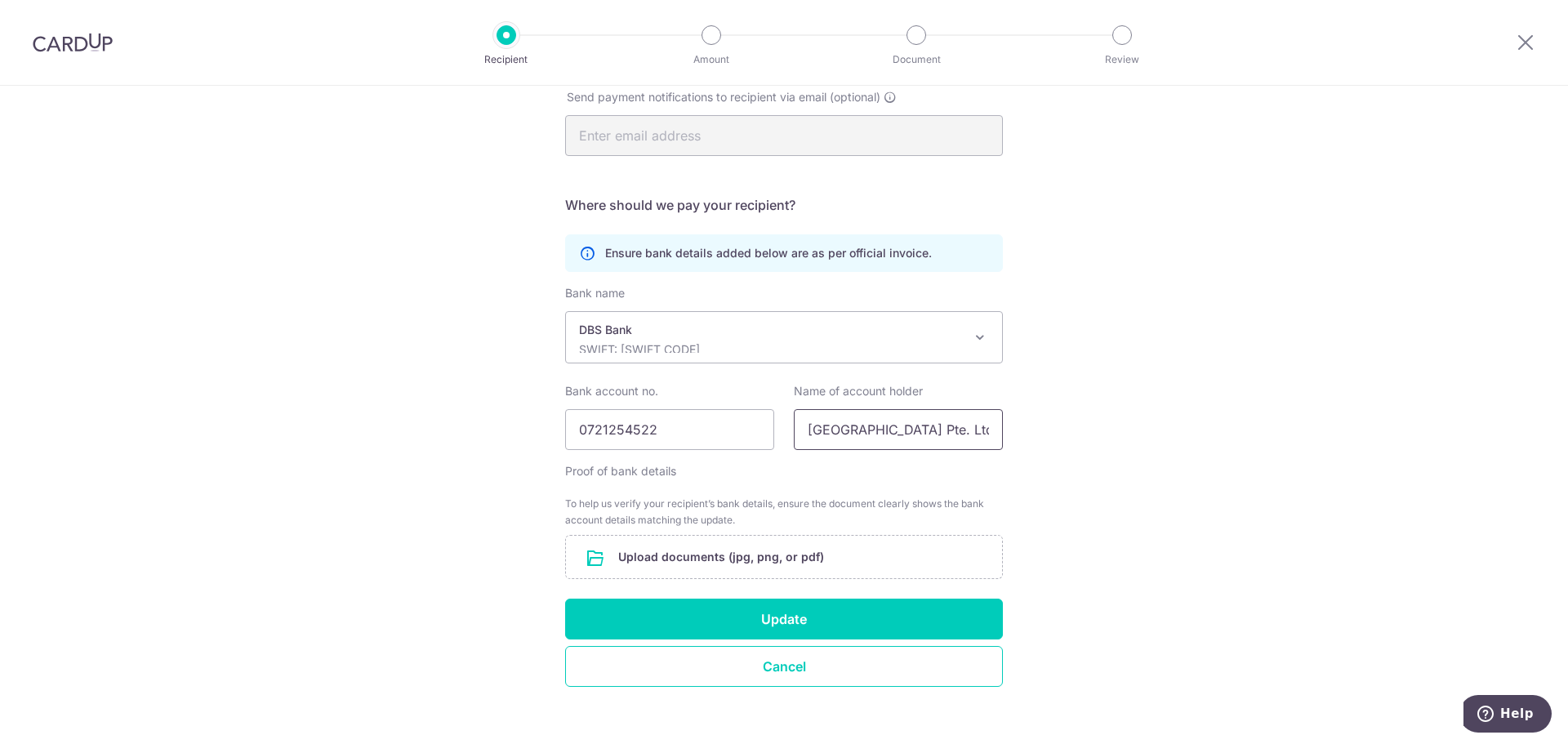
click at [861, 425] on input "[GEOGRAPHIC_DATA] Pte. Ltd." at bounding box center [899, 429] width 209 height 41
click at [1051, 444] on div "Recipient Details Your recipient does not need a CardUp account to receive your…" at bounding box center [784, 295] width 1568 height 938
click at [848, 551] on input "file" at bounding box center [784, 557] width 436 height 43
click at [726, 546] on input "file" at bounding box center [784, 557] width 436 height 43
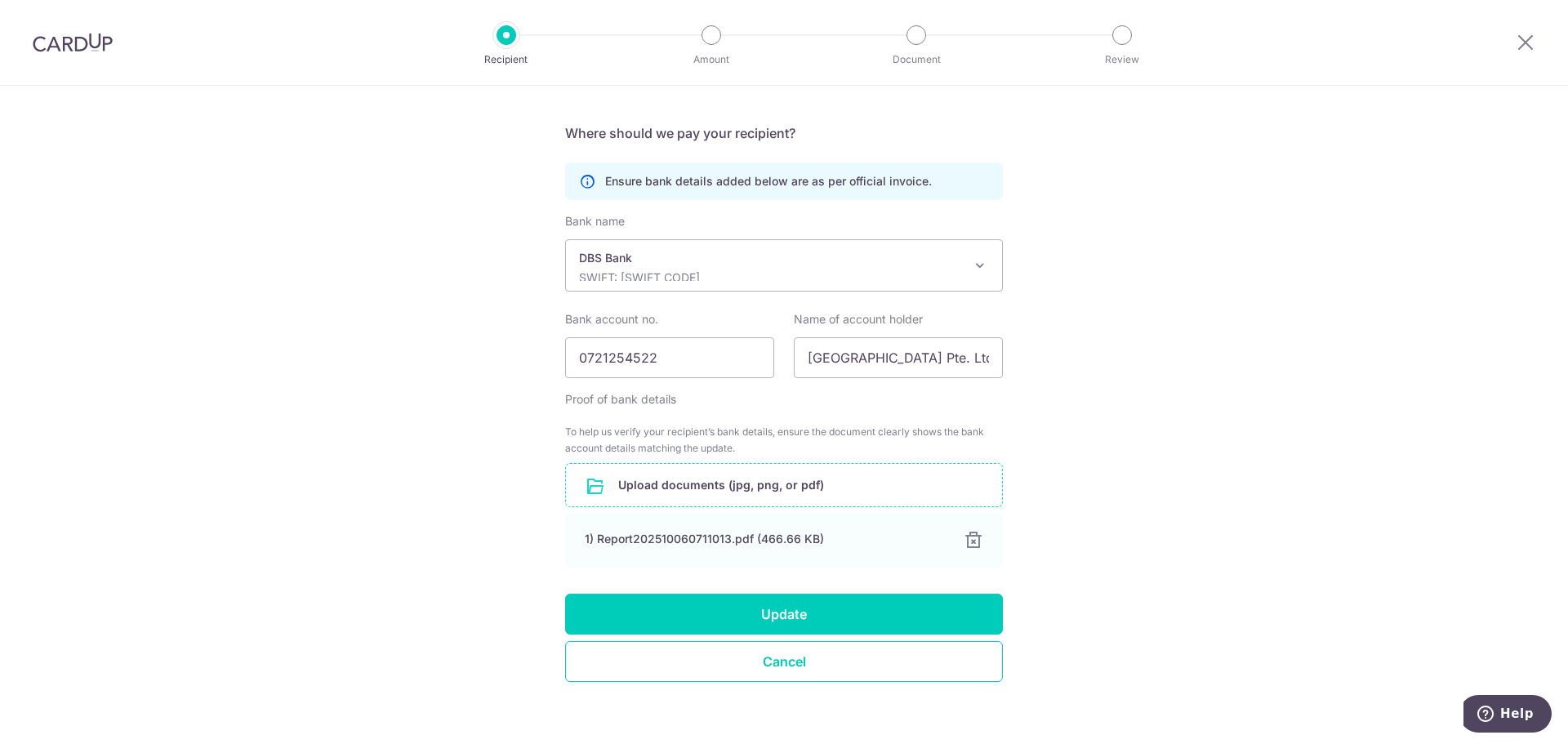
scroll to position [346, 0]
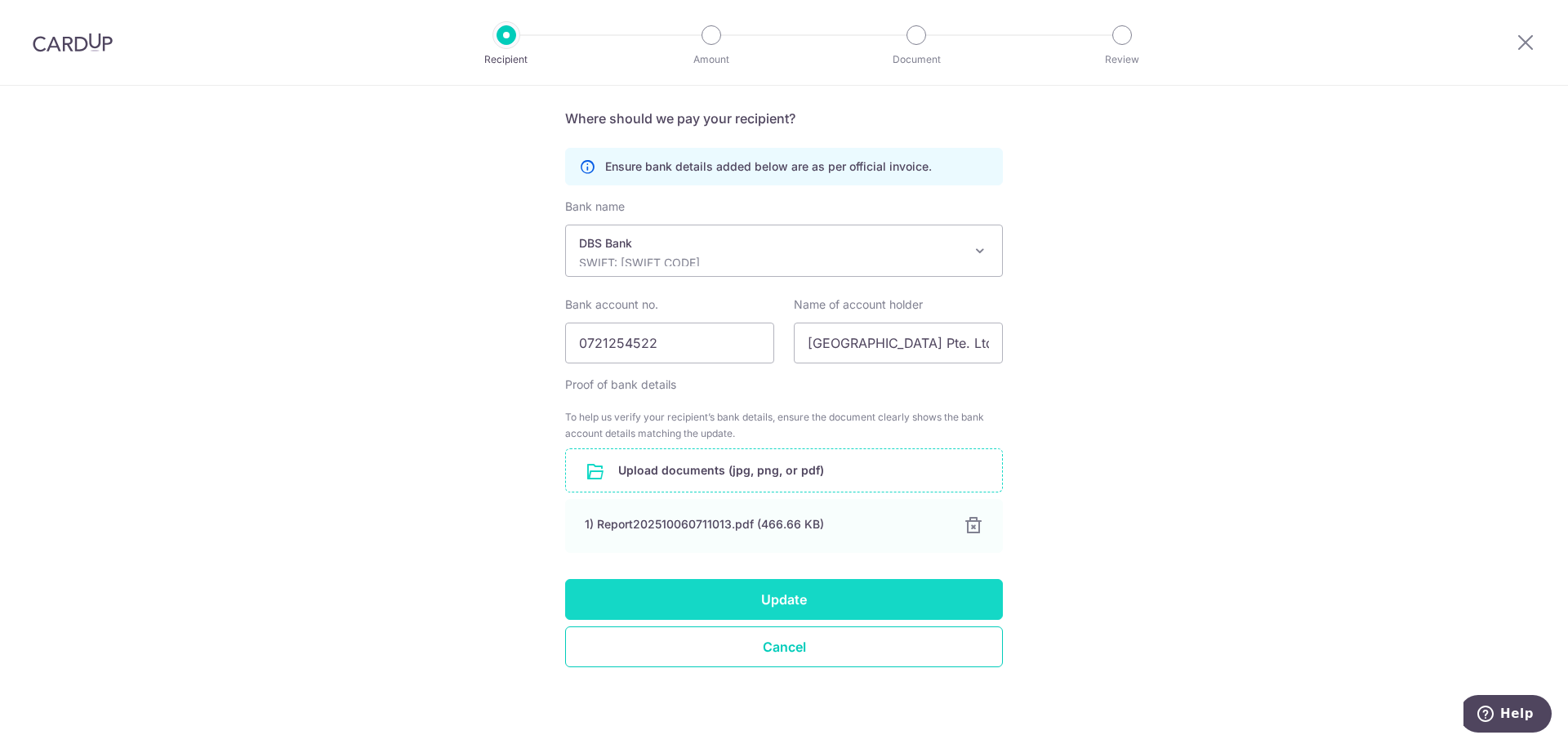
click at [829, 596] on button "Update" at bounding box center [784, 599] width 437 height 41
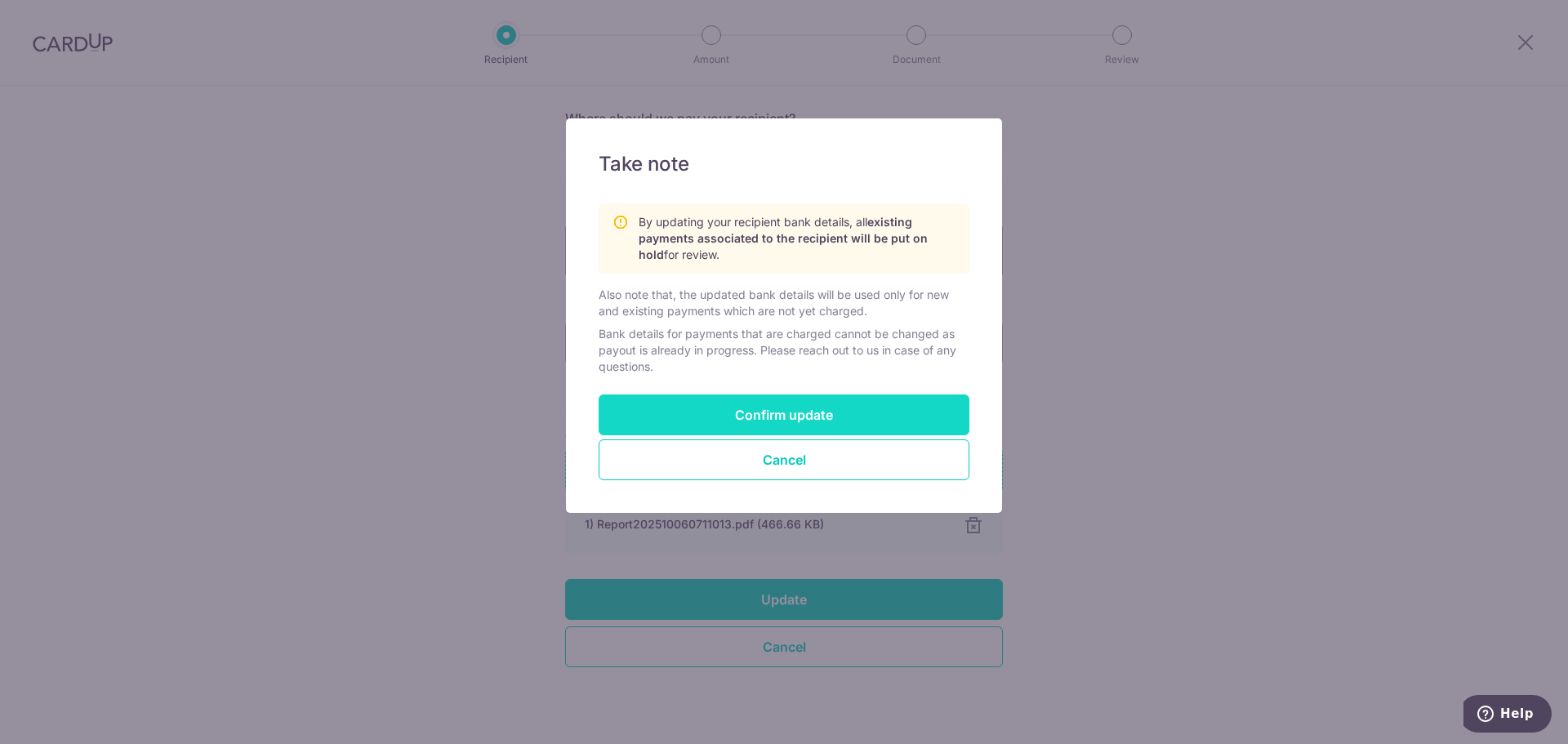
click at [806, 414] on button "Confirm update" at bounding box center [784, 415] width 371 height 41
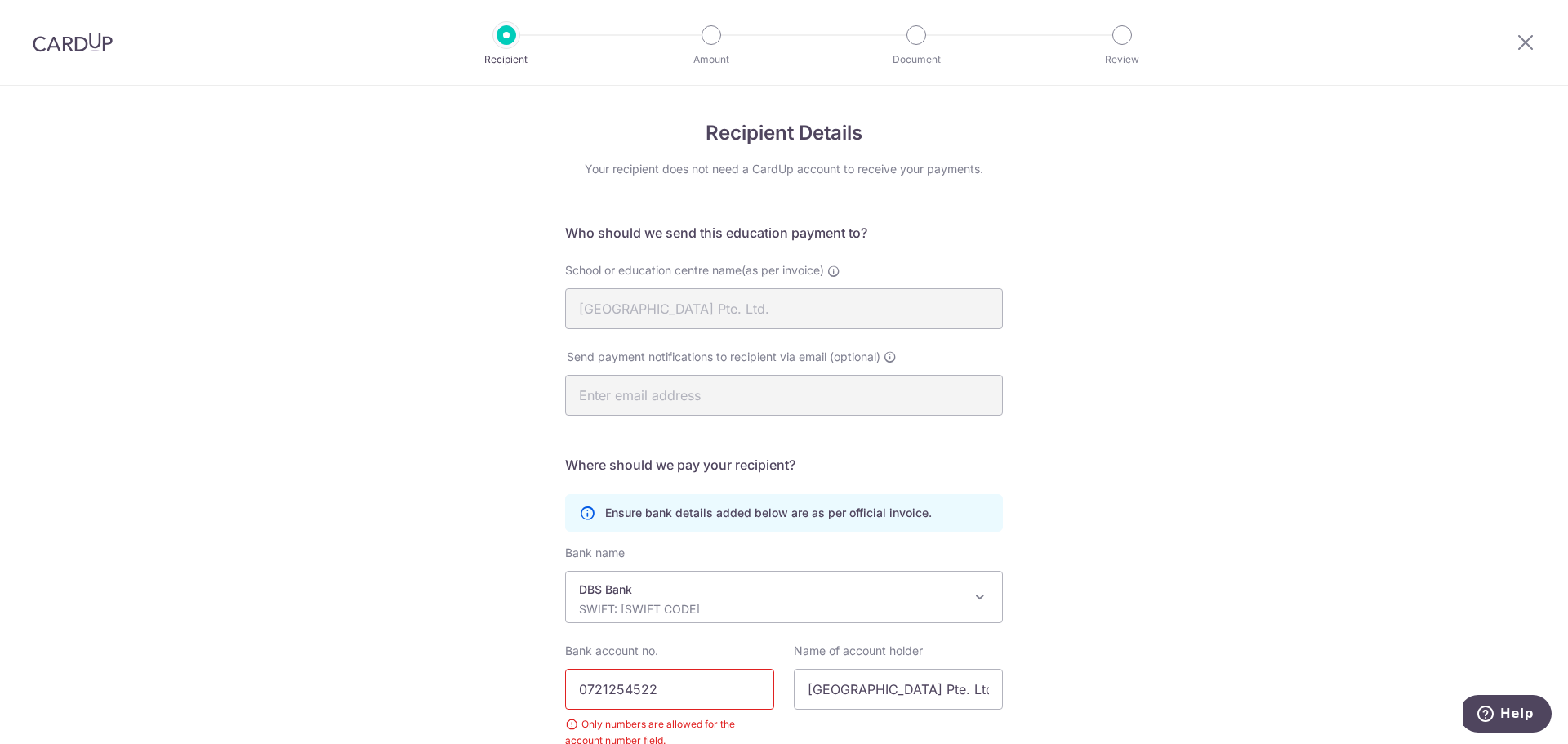
scroll to position [319, 0]
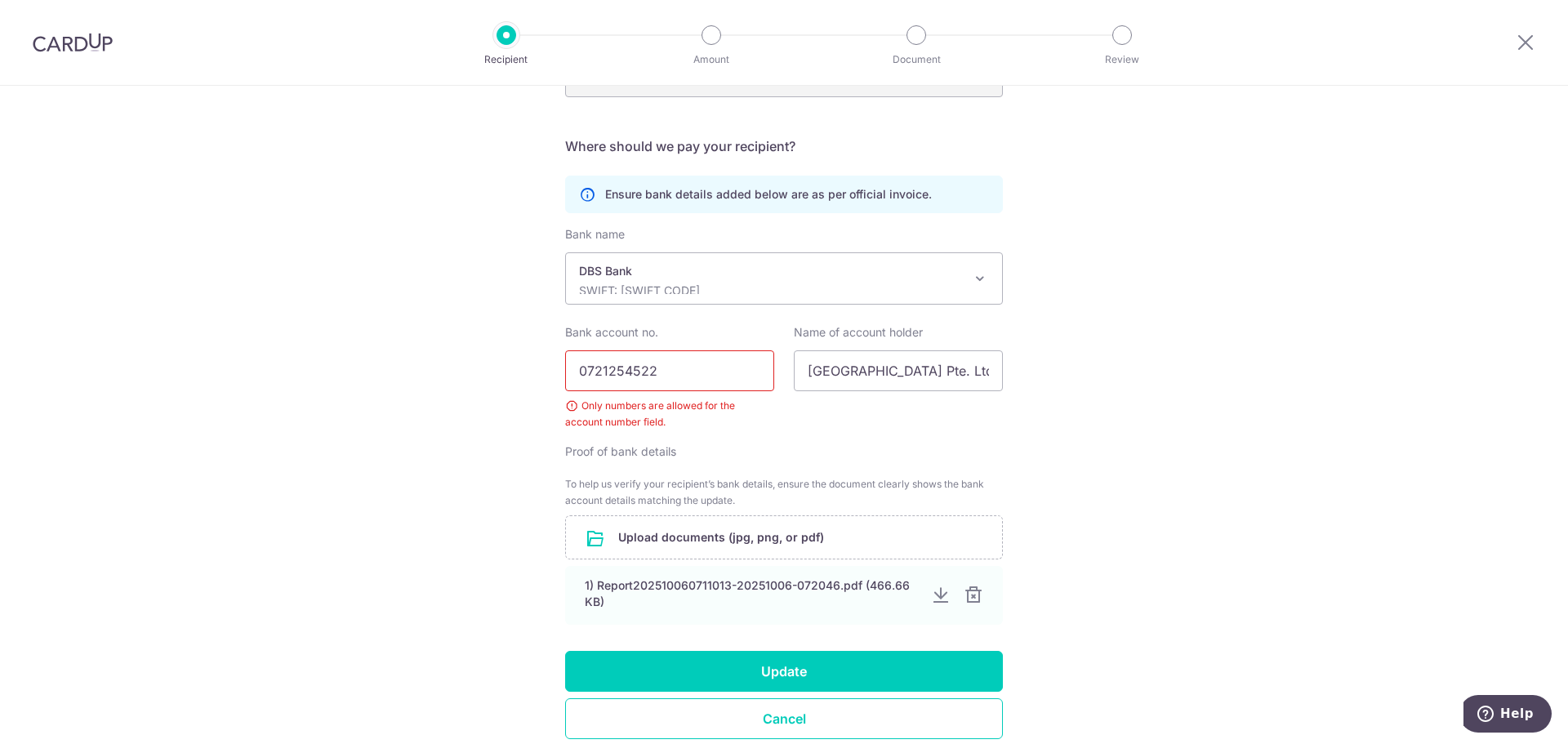
click at [697, 374] on input "0721254522" at bounding box center [669, 370] width 209 height 41
click at [578, 371] on input "0721254522" at bounding box center [669, 370] width 209 height 41
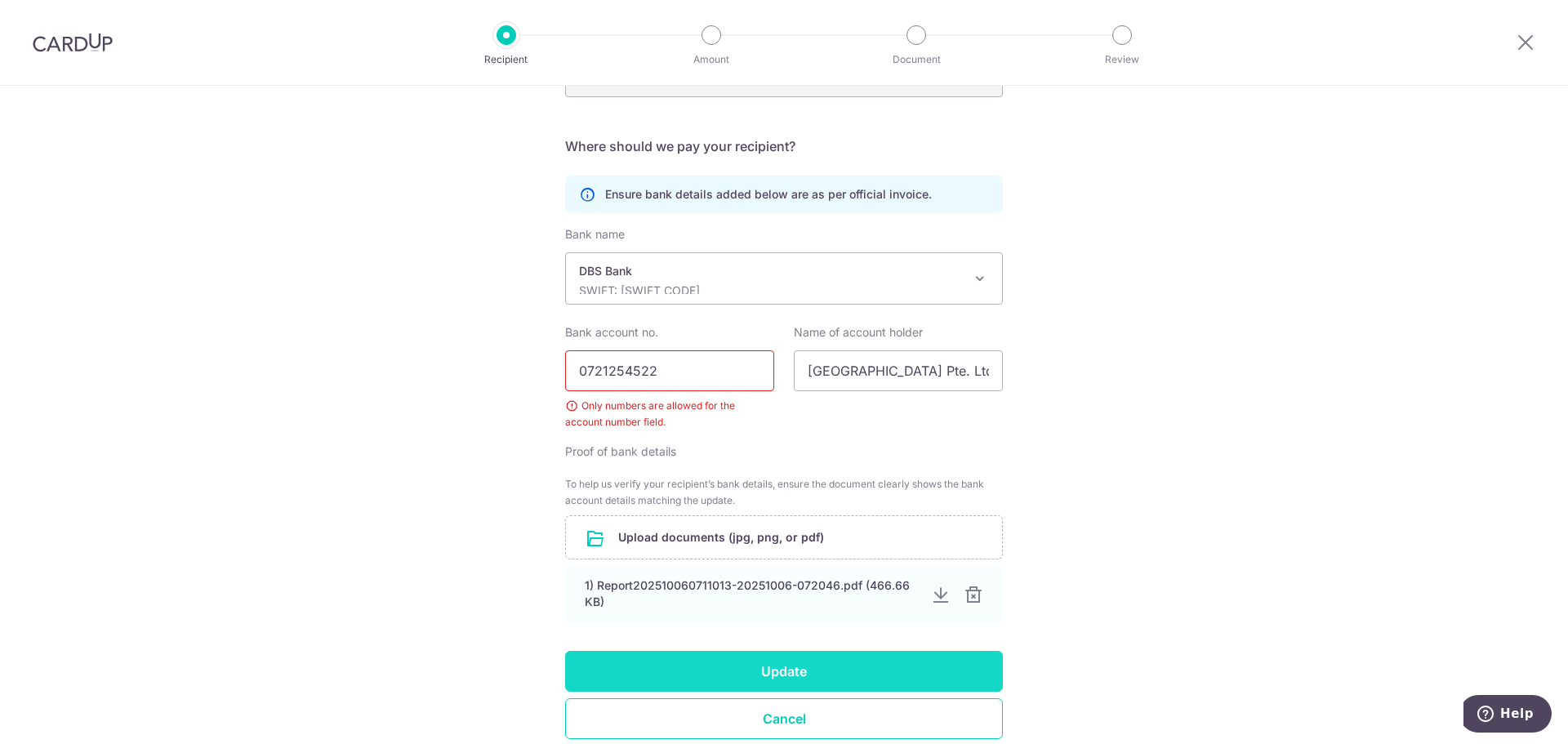
type input "0721254522"
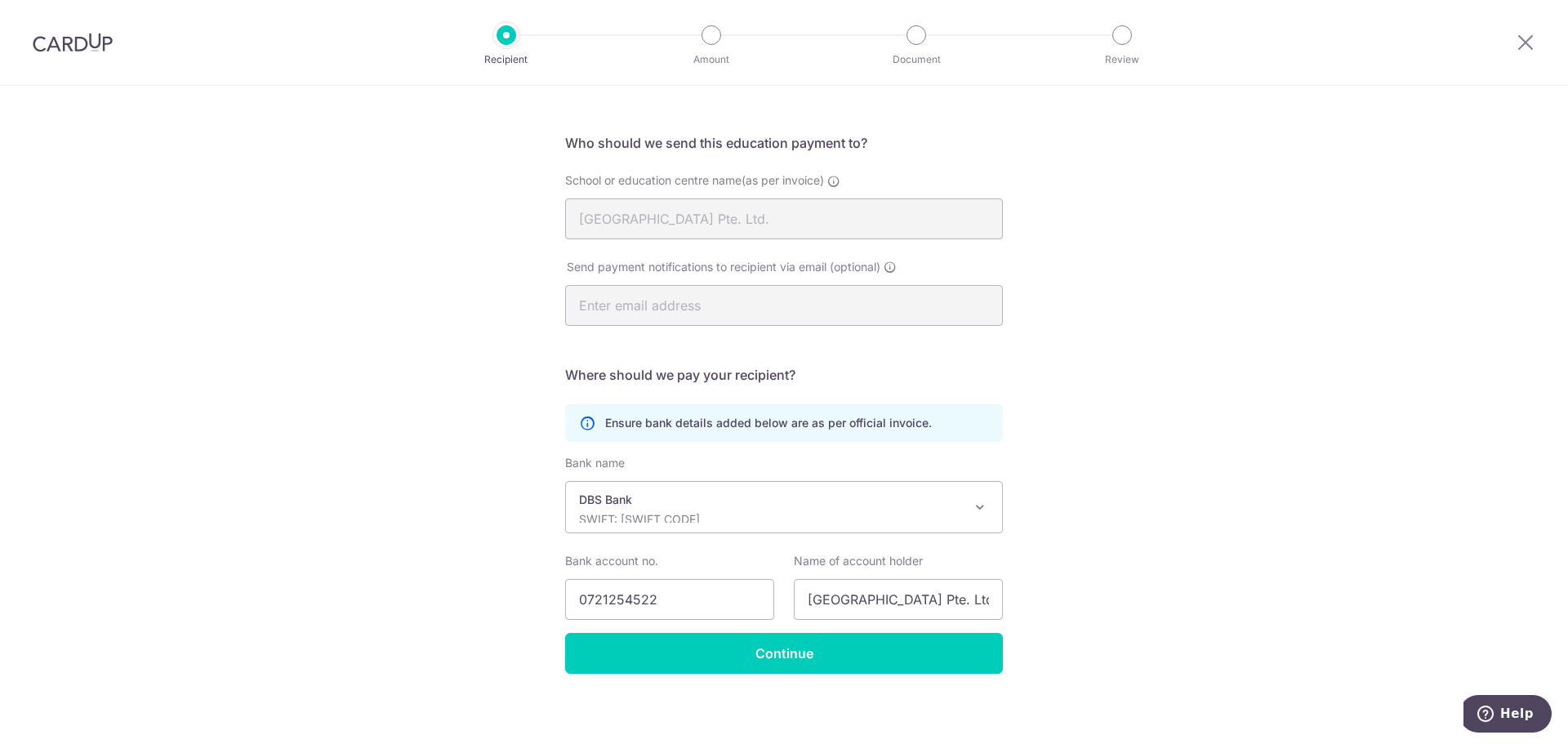
scroll to position [96, 0]
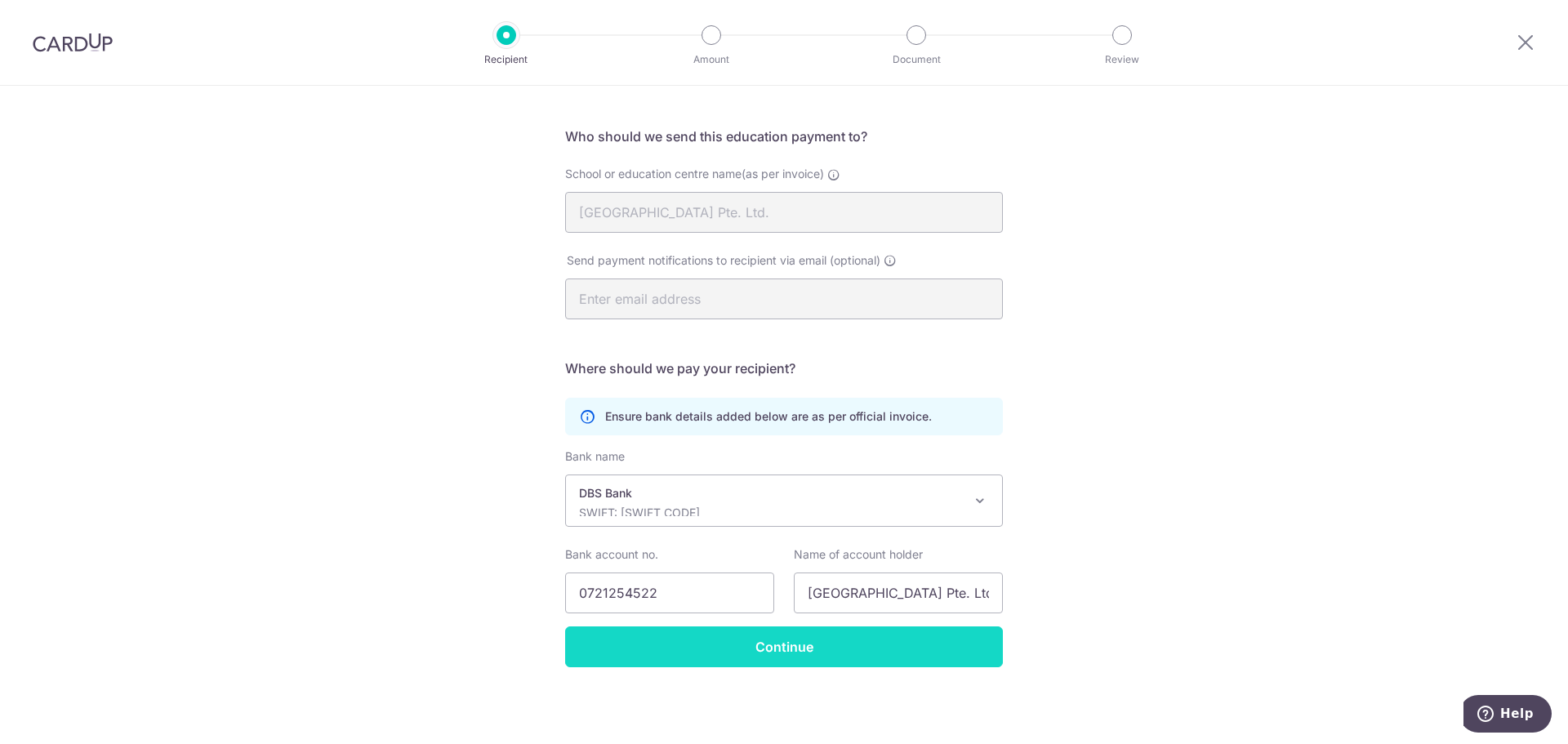
click at [812, 638] on input "Continue" at bounding box center [784, 647] width 437 height 41
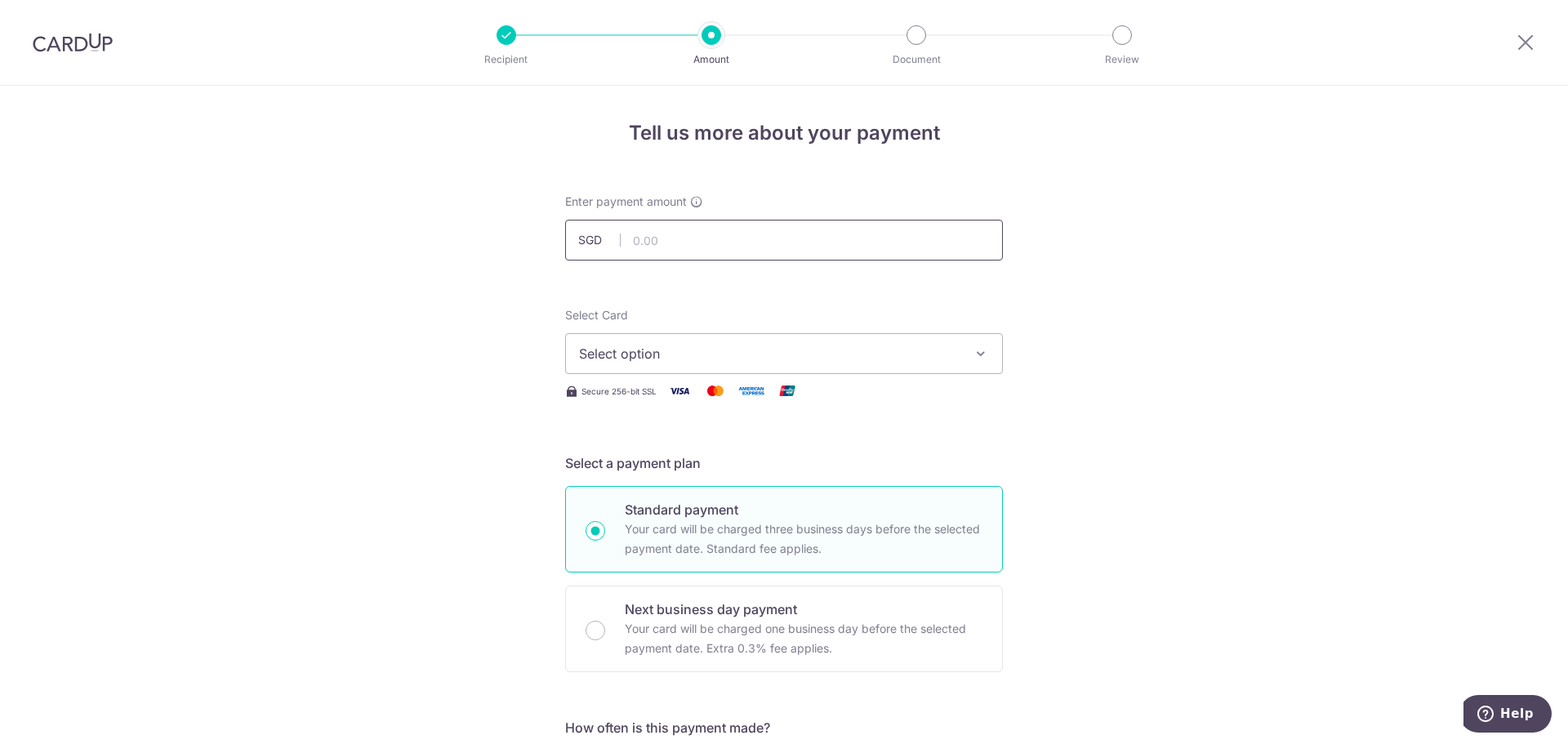
click at [649, 241] on input "text" at bounding box center [784, 240] width 437 height 41
type input "1,100.00"
click at [807, 362] on span "Select option" at bounding box center [769, 354] width 380 height 20
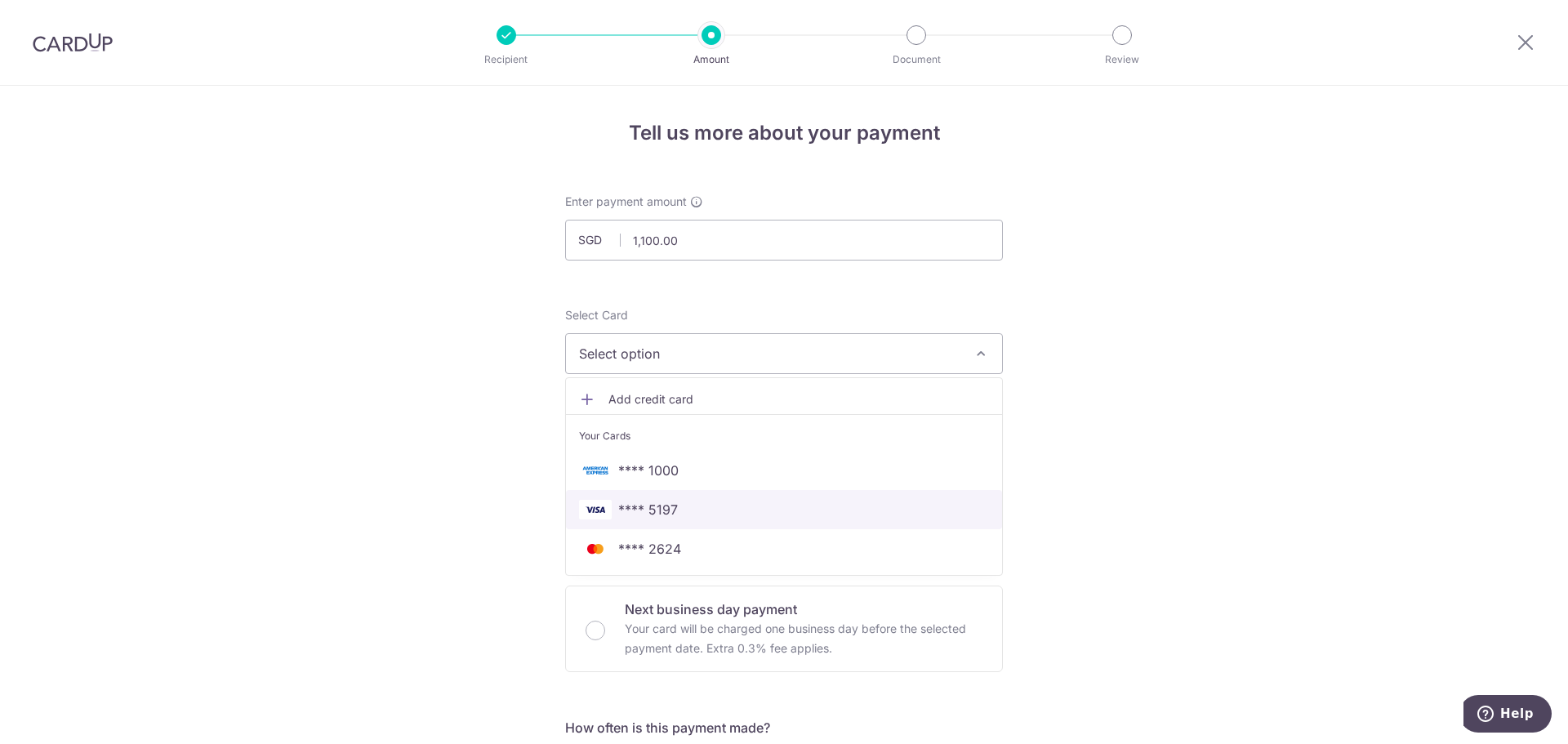
drag, startPoint x: 711, startPoint y: 510, endPoint x: 742, endPoint y: 503, distance: 31.8
click at [711, 510] on span "**** 5197" at bounding box center [784, 510] width 410 height 20
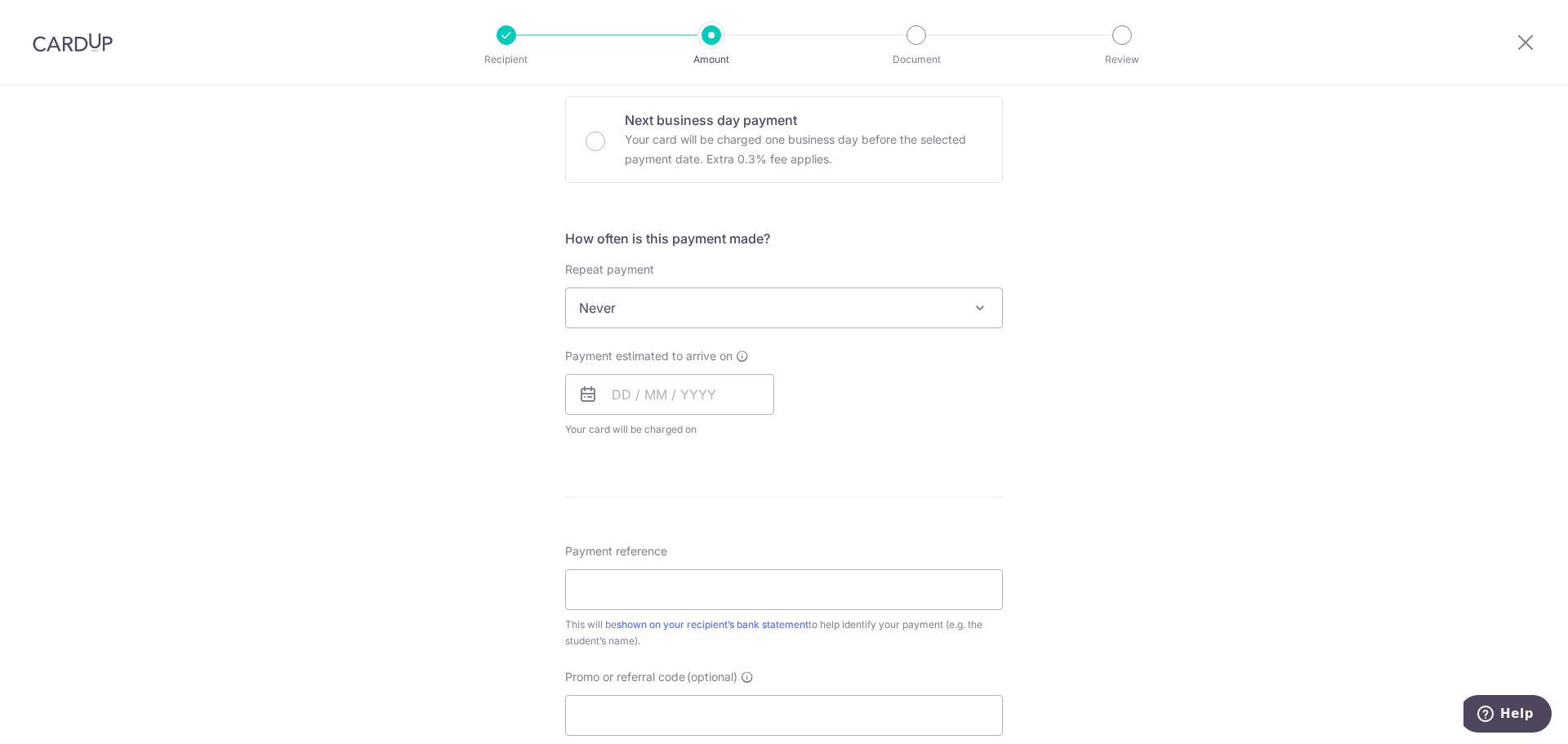
scroll to position [490, 0]
click at [842, 314] on span "Never" at bounding box center [784, 306] width 436 height 39
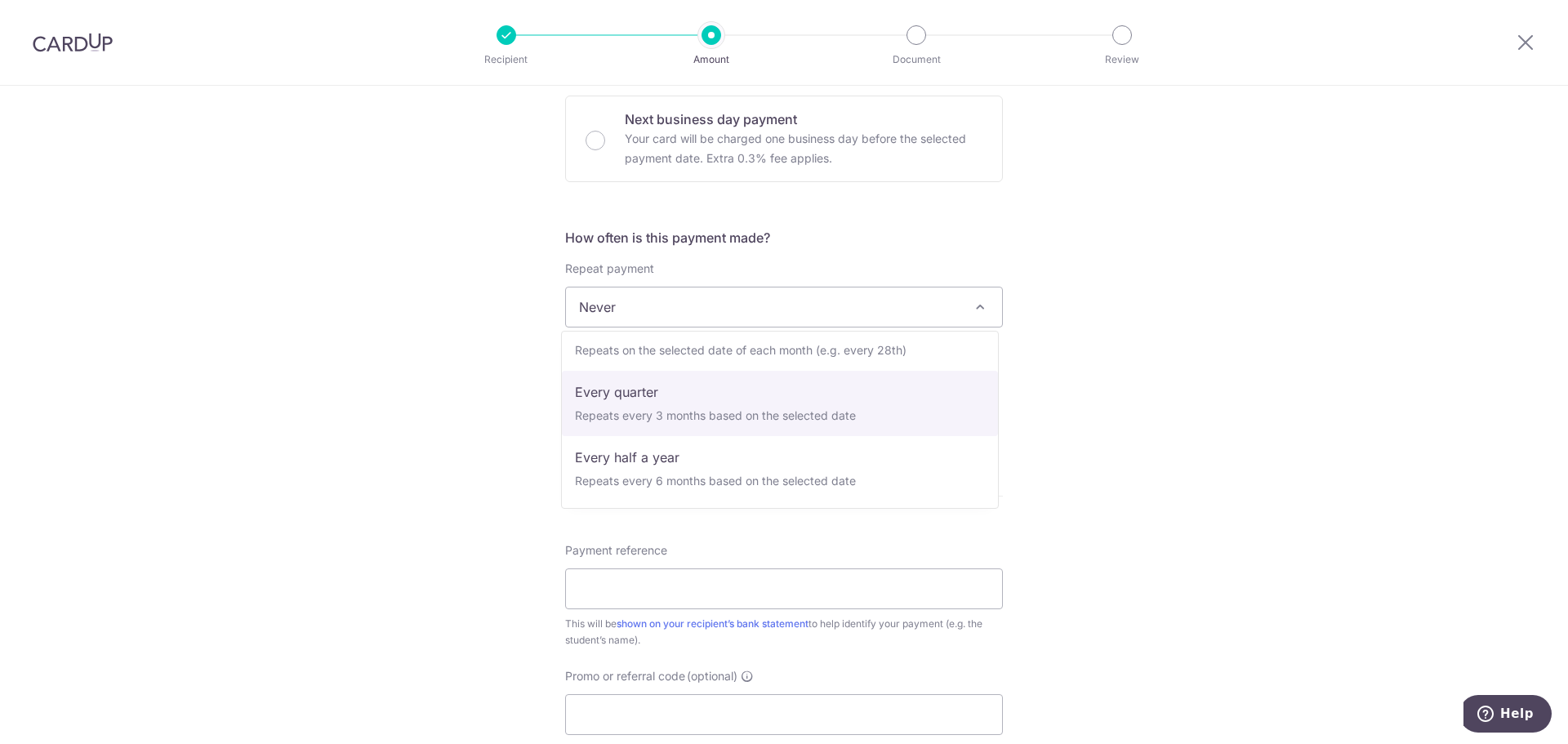
select select "4"
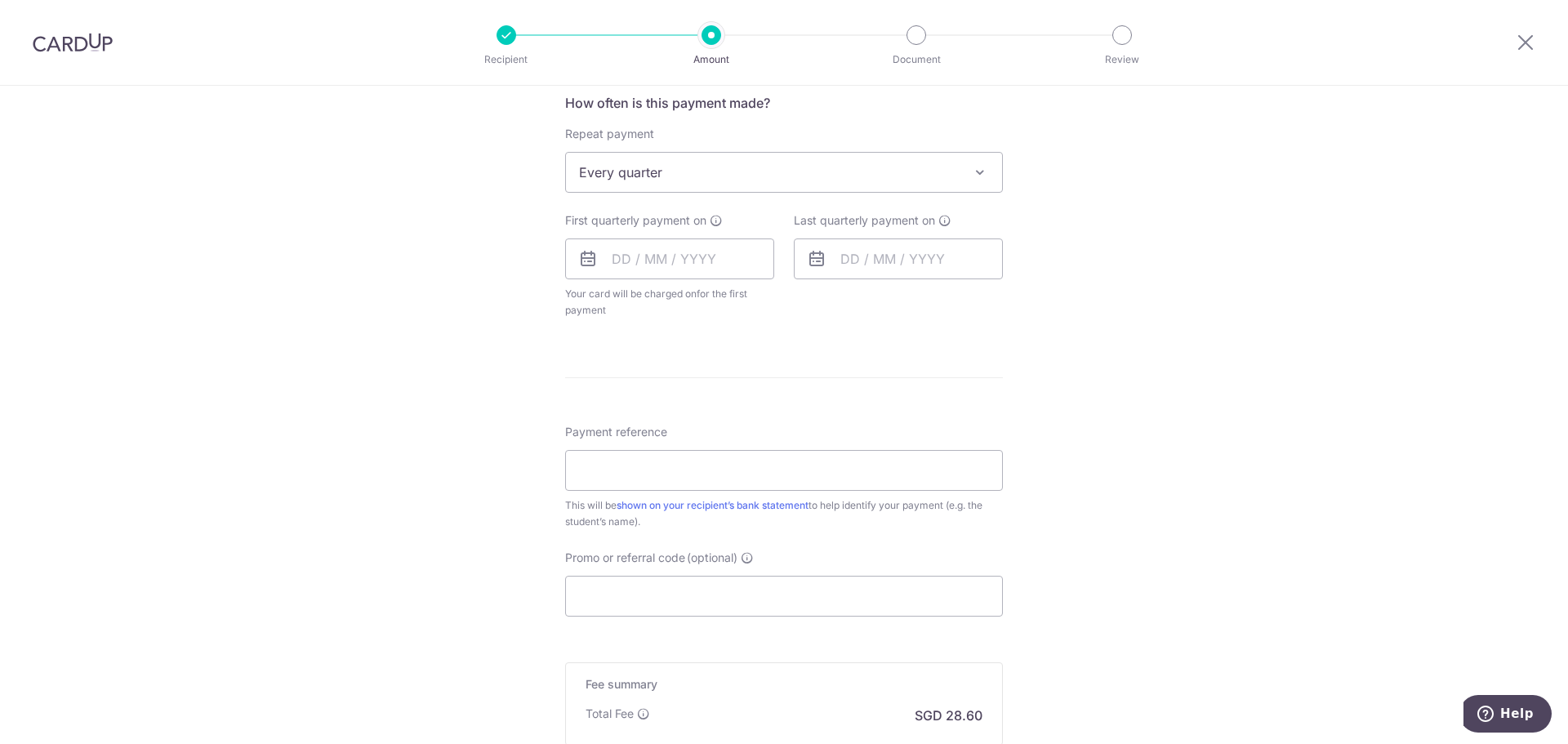
scroll to position [654, 0]
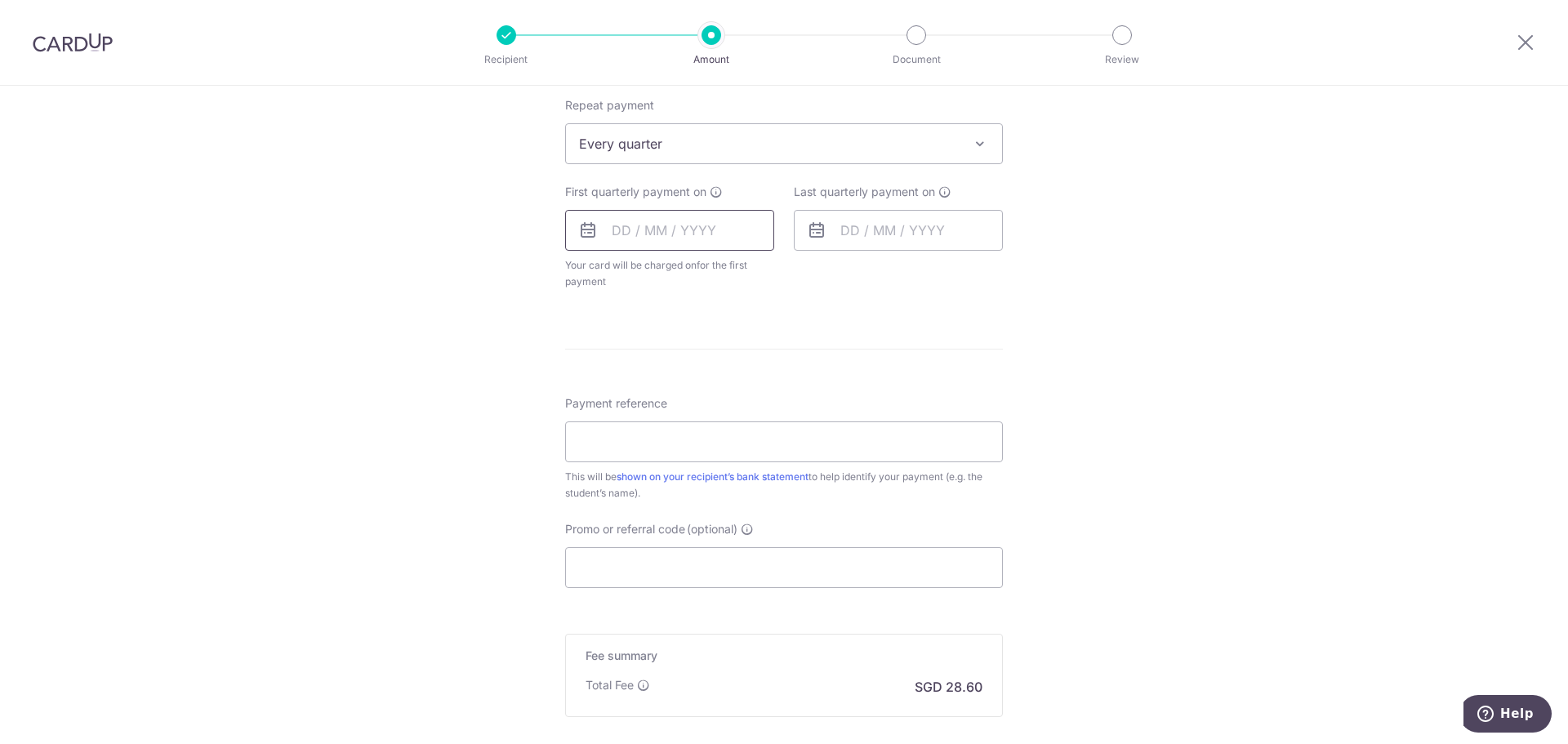
click at [692, 228] on input "text" at bounding box center [669, 230] width 209 height 41
click at [586, 227] on icon at bounding box center [588, 230] width 20 height 20
click at [583, 235] on icon at bounding box center [588, 230] width 20 height 20
click at [657, 236] on input "text" at bounding box center [669, 230] width 209 height 41
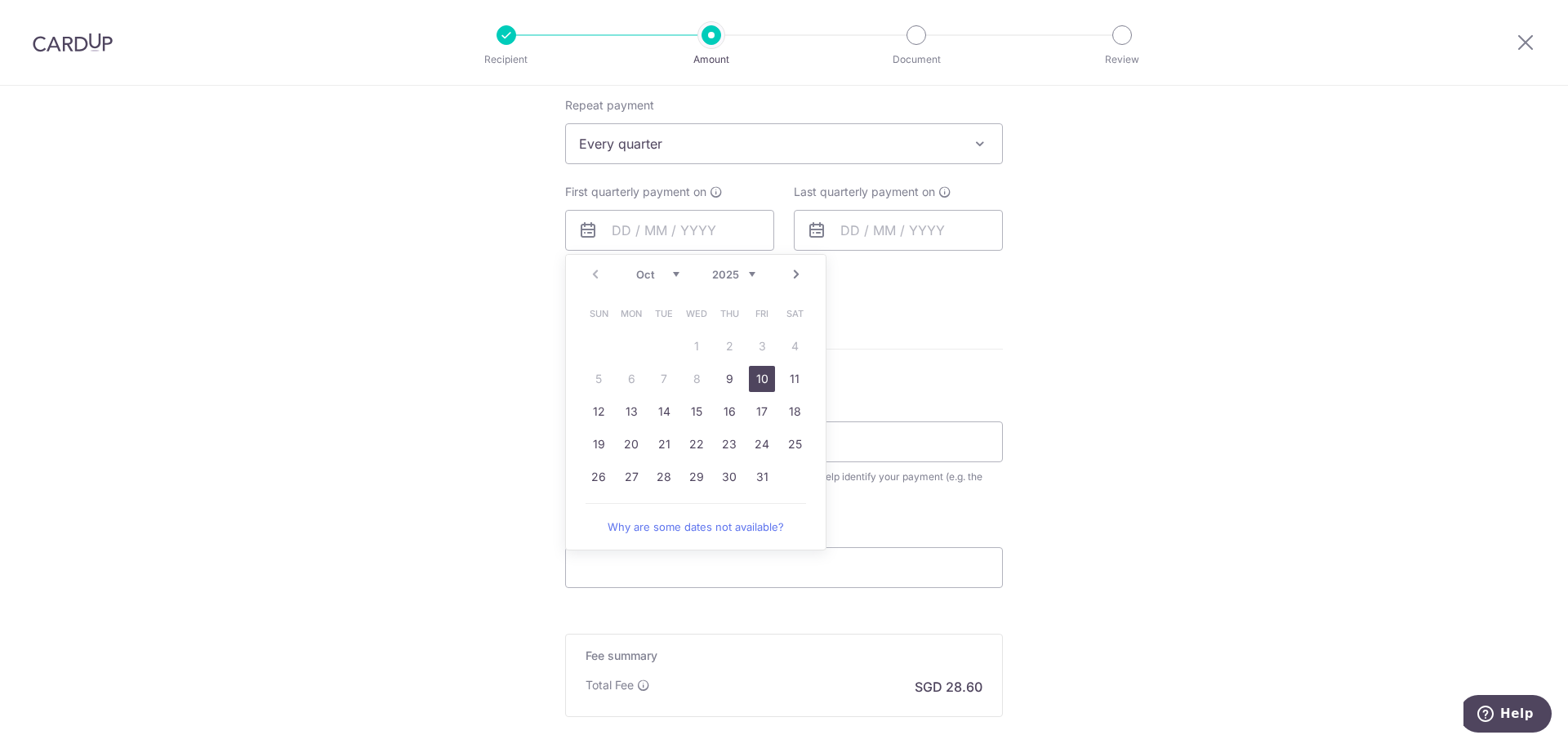
drag, startPoint x: 754, startPoint y: 379, endPoint x: 1035, endPoint y: 322, distance: 286.7
click at [754, 379] on link "10" at bounding box center [762, 379] width 26 height 26
type input "[DATE]"
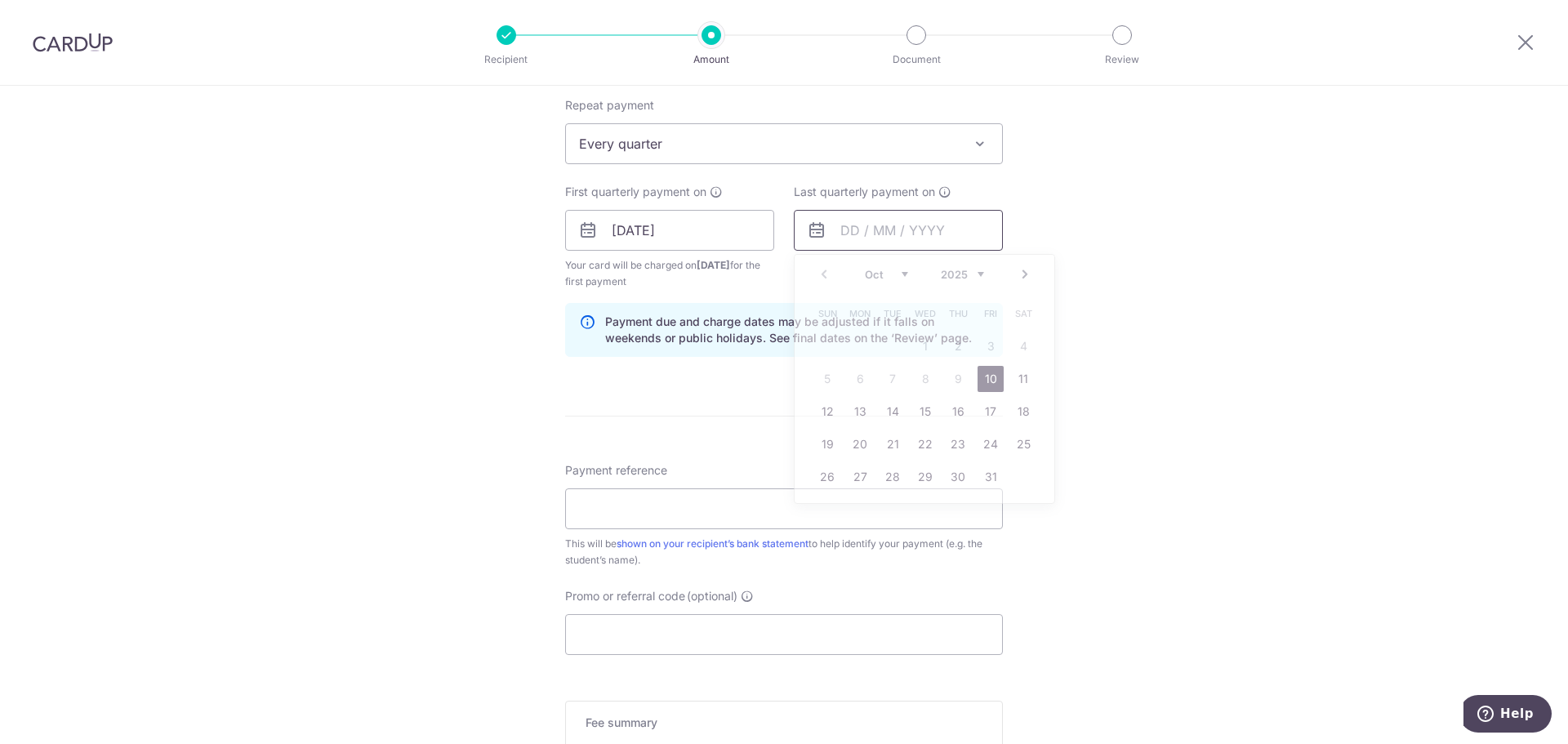
click at [920, 233] on input "text" at bounding box center [899, 230] width 209 height 41
click at [1021, 271] on link "Next" at bounding box center [1025, 274] width 20 height 20
click at [1018, 275] on link "Next" at bounding box center [1025, 274] width 20 height 20
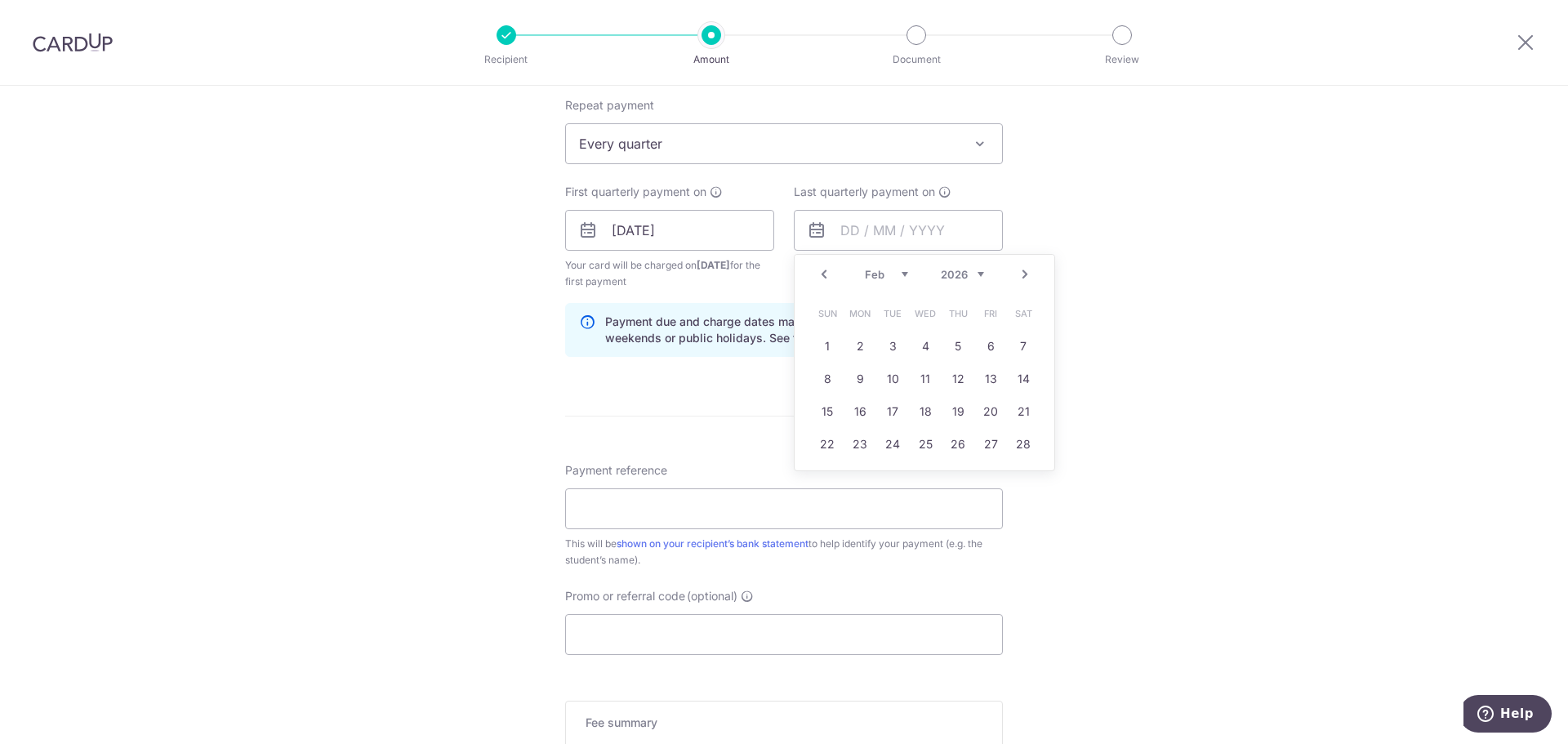
click at [1018, 275] on link "Next" at bounding box center [1025, 274] width 20 height 20
click at [952, 345] on link "5" at bounding box center [958, 345] width 26 height 26
type input "[DATE]"
click at [1137, 343] on div "Tell us more about your payment Enter payment amount SGD 1,100.00 1100.00 Selec…" at bounding box center [784, 212] width 1568 height 1561
click at [736, 513] on input "Payment reference" at bounding box center [784, 509] width 437 height 41
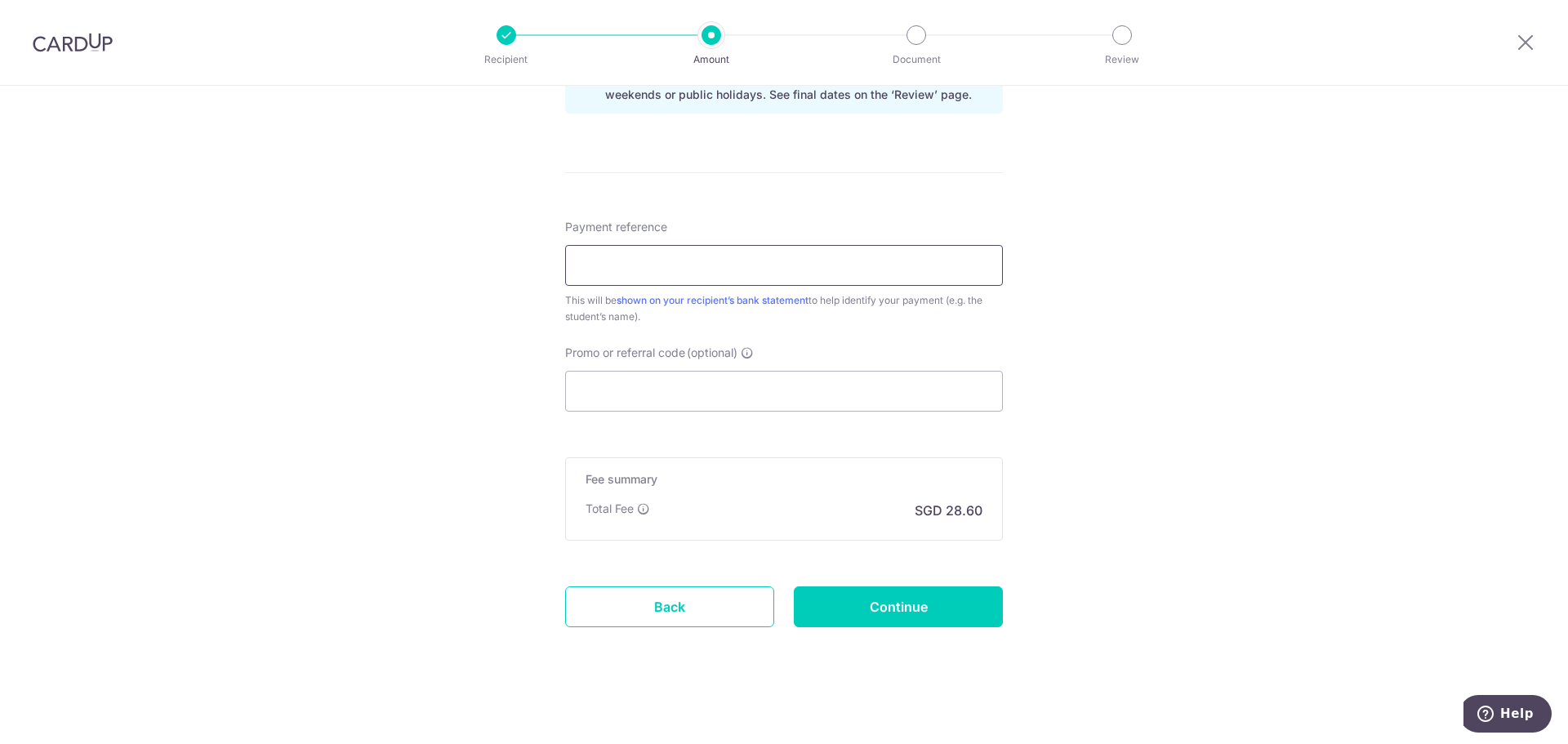
scroll to position [899, 0]
click at [700, 385] on input "Promo or referral code (optional)" at bounding box center [784, 389] width 437 height 41
paste input "3HOME25R"
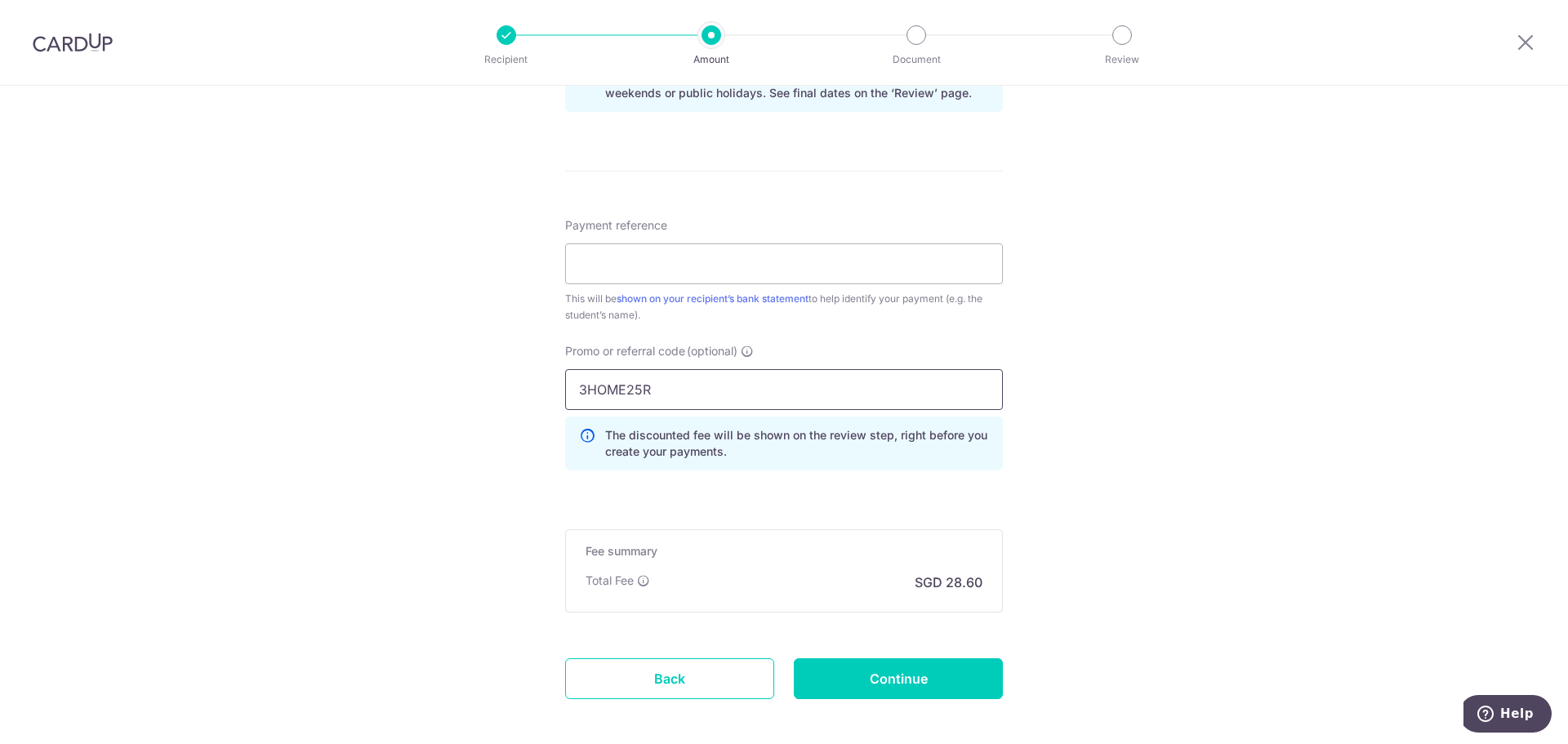
click at [581, 390] on input "3HOME25R" at bounding box center [784, 389] width 437 height 41
type input "3HOME25R"
click at [650, 264] on input "Payment reference" at bounding box center [784, 264] width 437 height 41
drag, startPoint x: 663, startPoint y: 265, endPoint x: 400, endPoint y: 269, distance: 263.0
click at [406, 269] on div "Tell us more about your payment Enter payment amount SGD 1,100.00 1100.00 Selec…" at bounding box center [784, 4] width 1568 height 1635
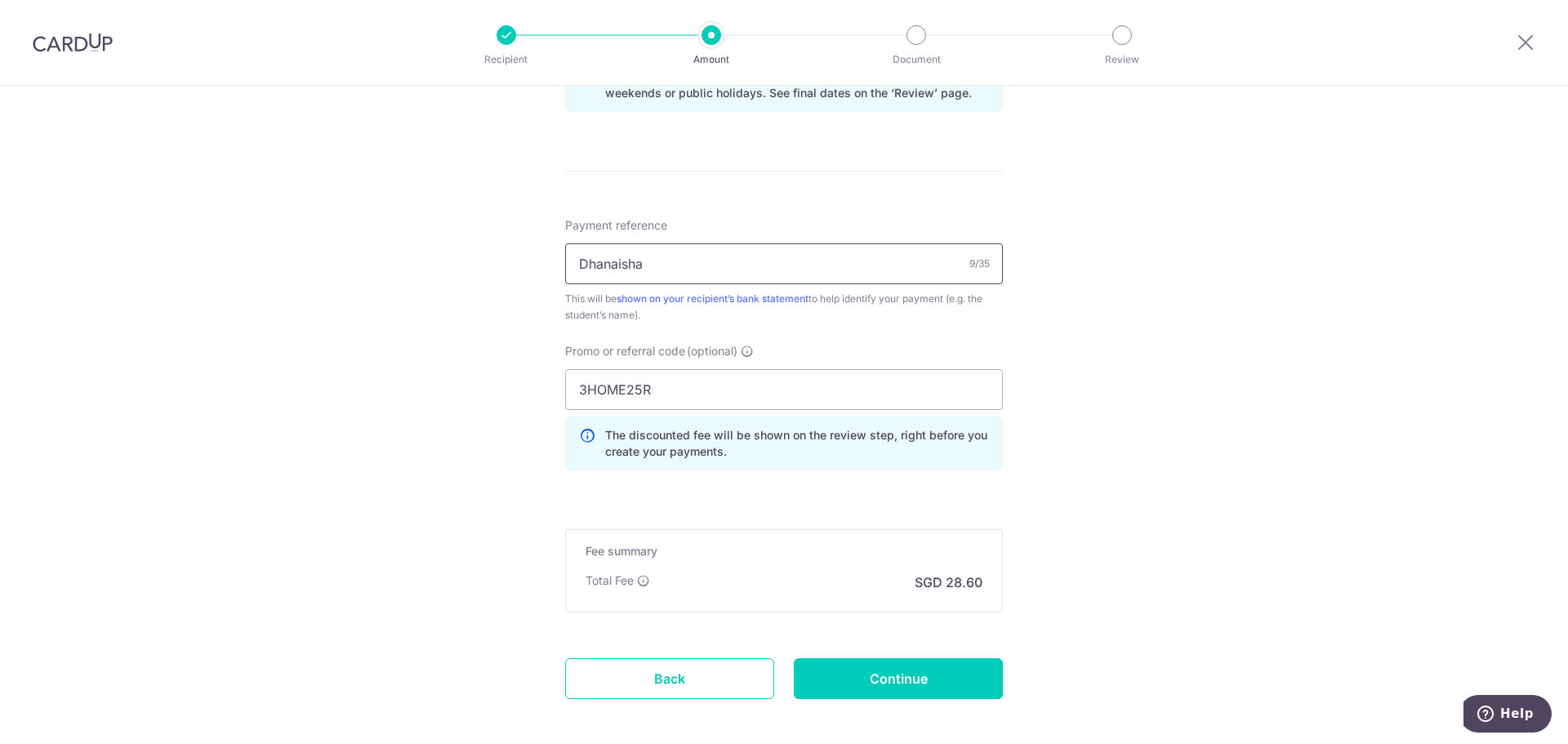
paste input "INV005607"
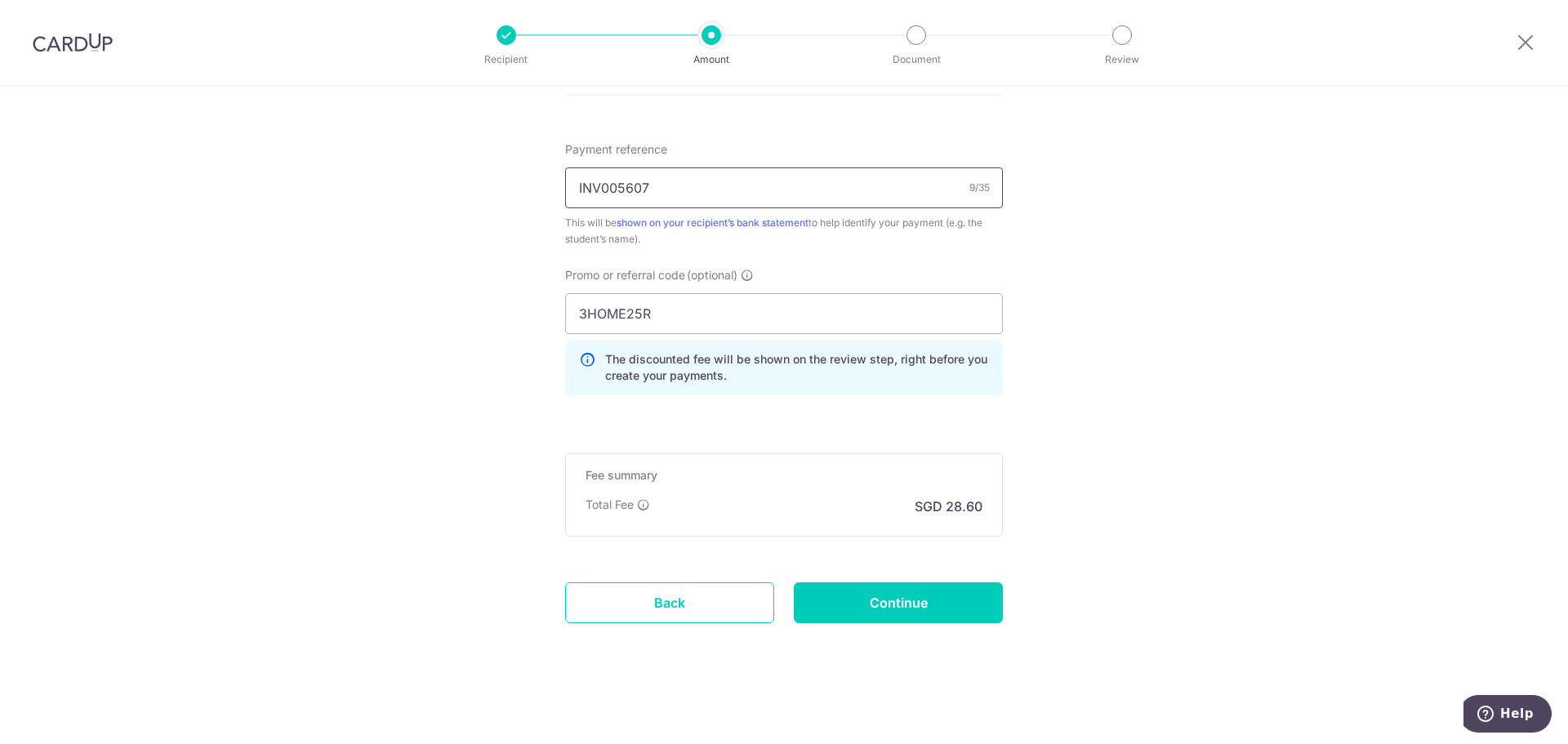
scroll to position [976, 0]
type input "INV005607"
click at [923, 605] on input "Continue" at bounding box center [899, 601] width 209 height 41
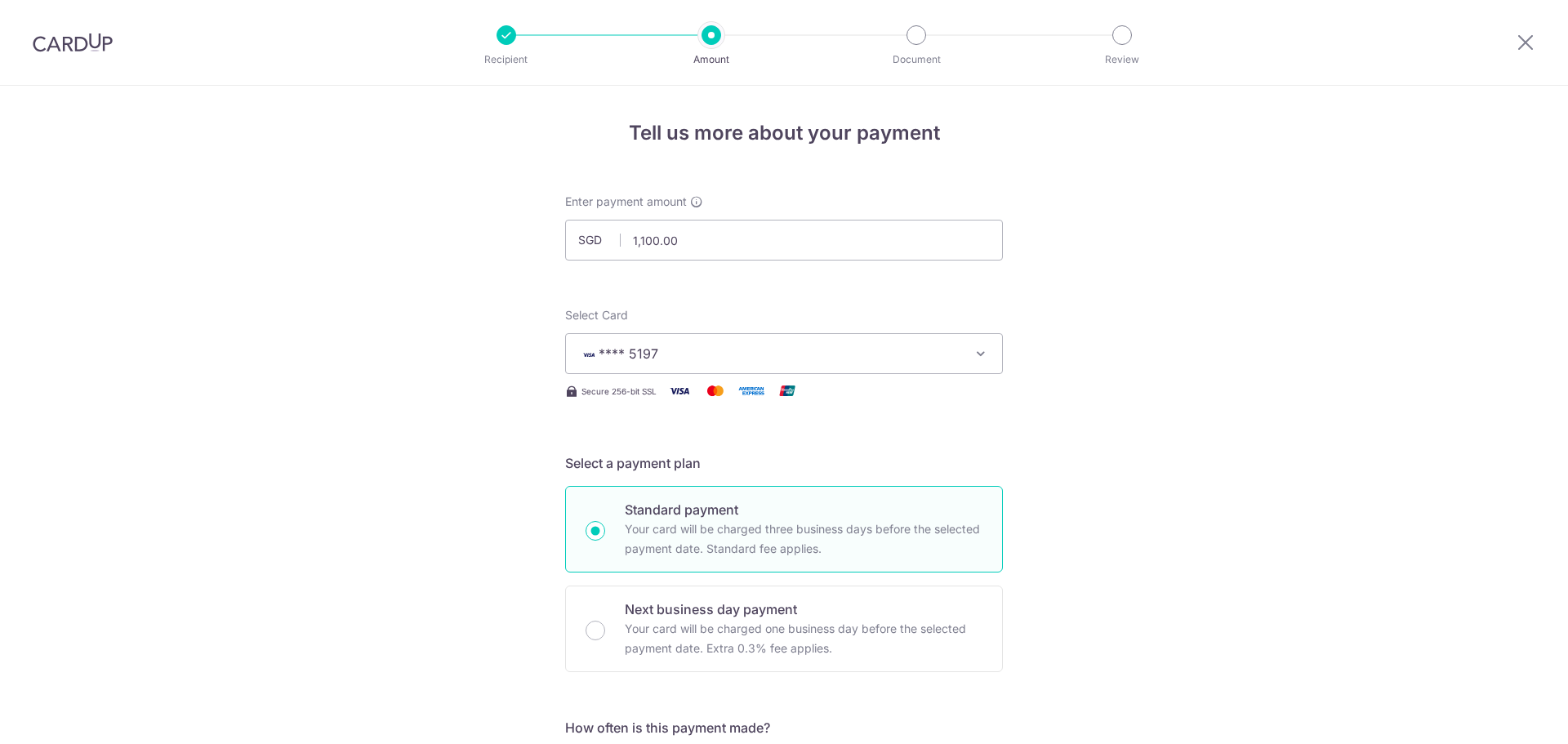
scroll to position [916, 0]
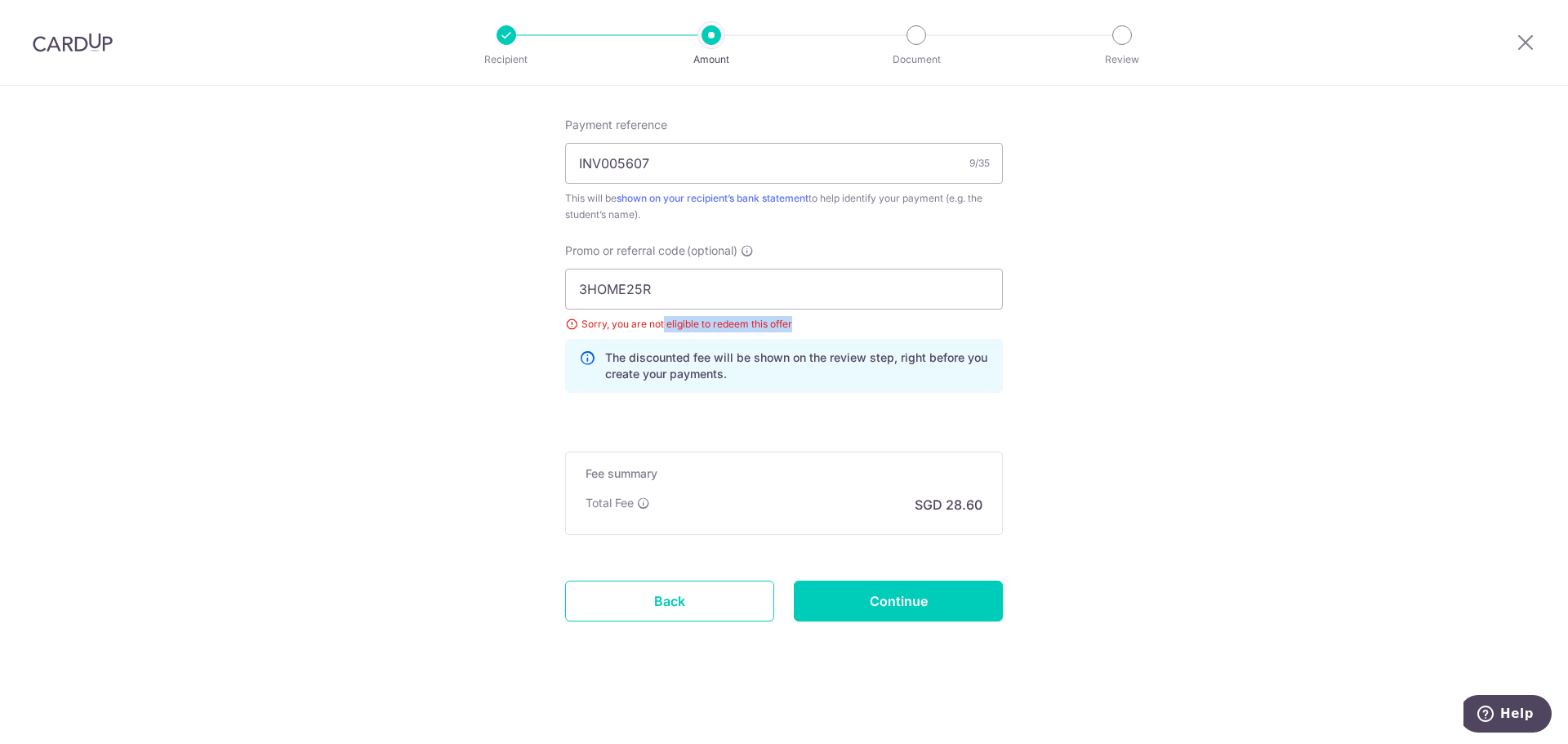
drag, startPoint x: 661, startPoint y: 324, endPoint x: 870, endPoint y: 327, distance: 209.0
click at [866, 327] on div "Sorry, you are not eligible to redeem this offer" at bounding box center [784, 323] width 437 height 16
drag, startPoint x: 749, startPoint y: 377, endPoint x: 1154, endPoint y: 365, distance: 405.2
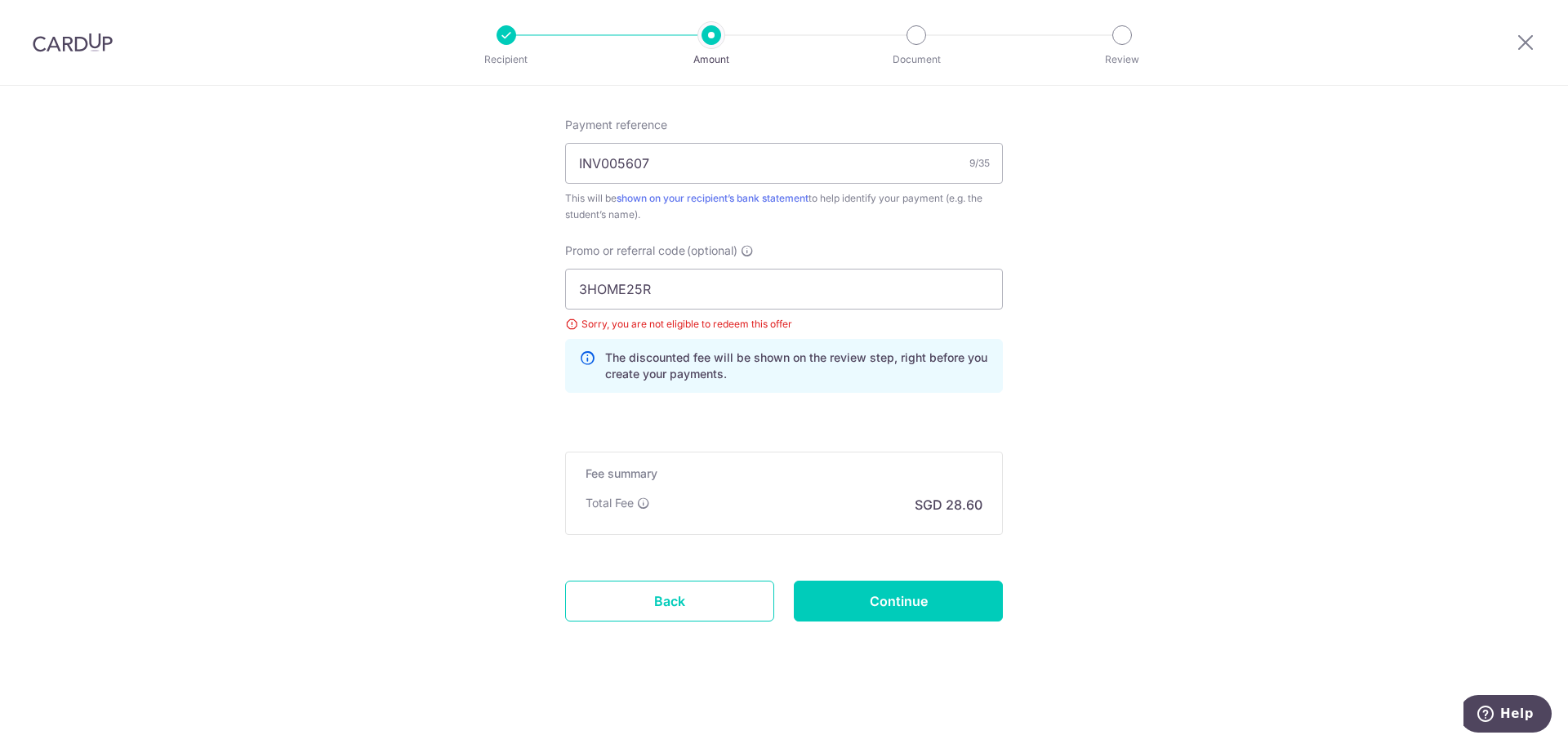
drag, startPoint x: 680, startPoint y: 588, endPoint x: 864, endPoint y: 75, distance: 545.0
click at [680, 588] on link "Back" at bounding box center [669, 601] width 209 height 41
